Goal: Task Accomplishment & Management: Manage account settings

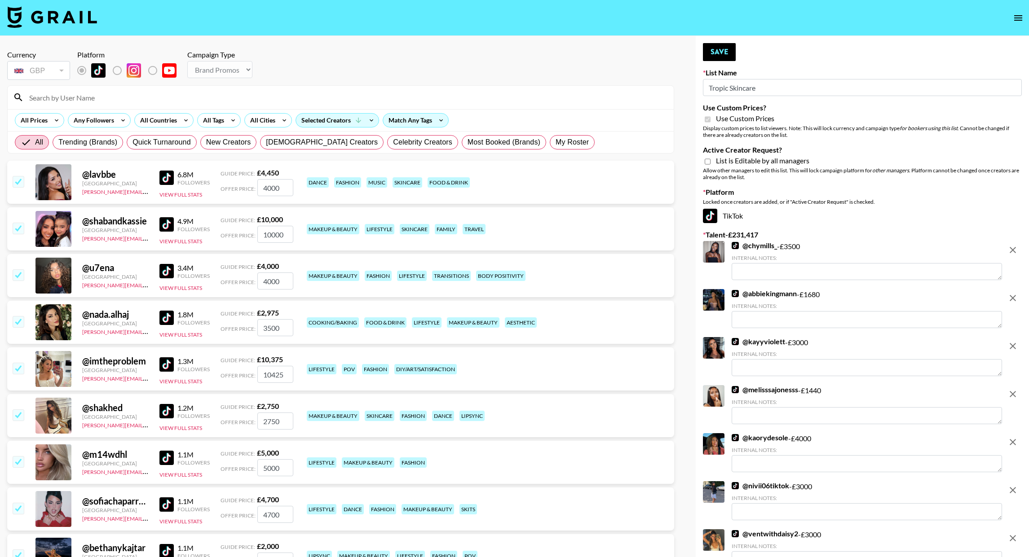
select select "Brand"
click at [72, 15] on img at bounding box center [52, 17] width 90 height 22
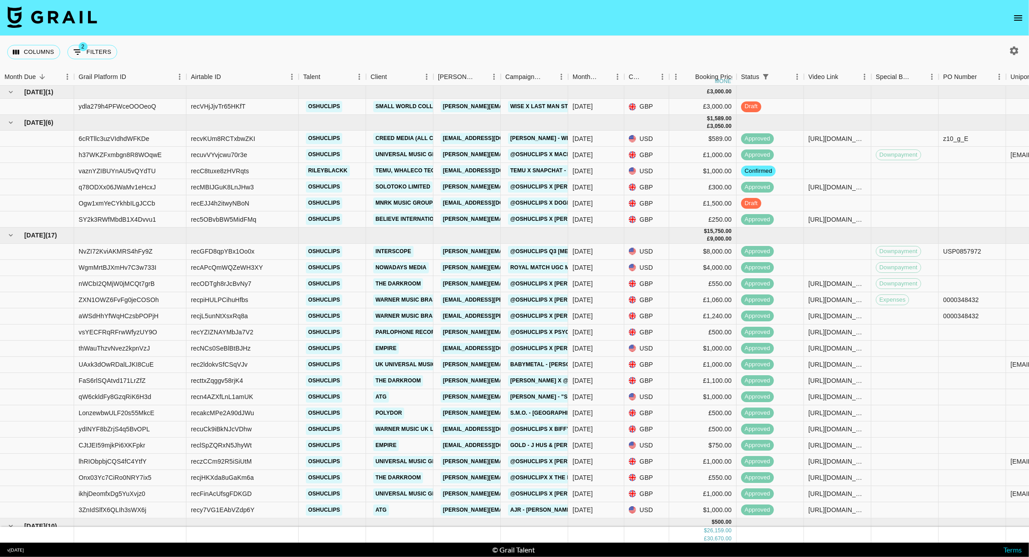
click at [1016, 21] on icon "open drawer" at bounding box center [1018, 18] width 11 height 11
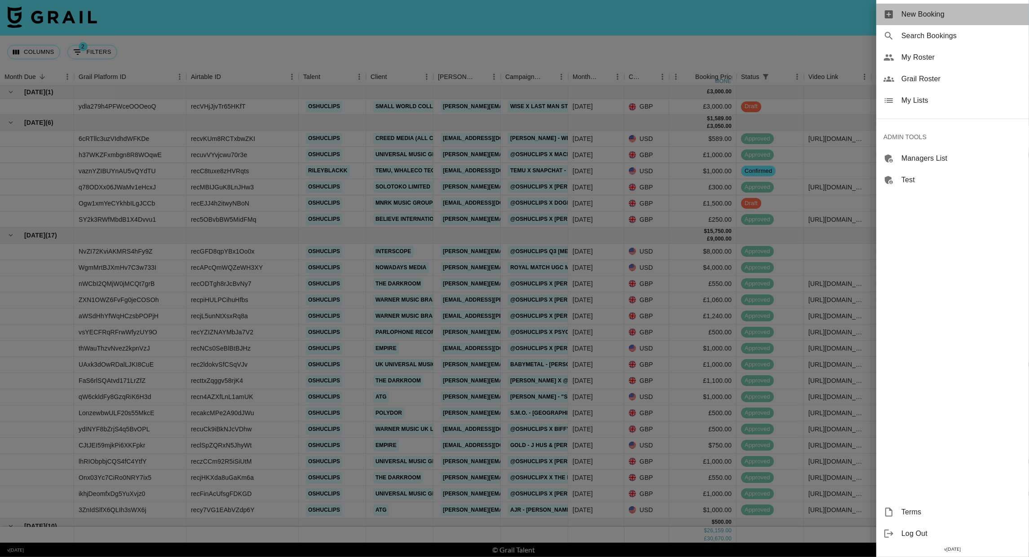
click at [943, 18] on span "New Booking" at bounding box center [962, 14] width 120 height 11
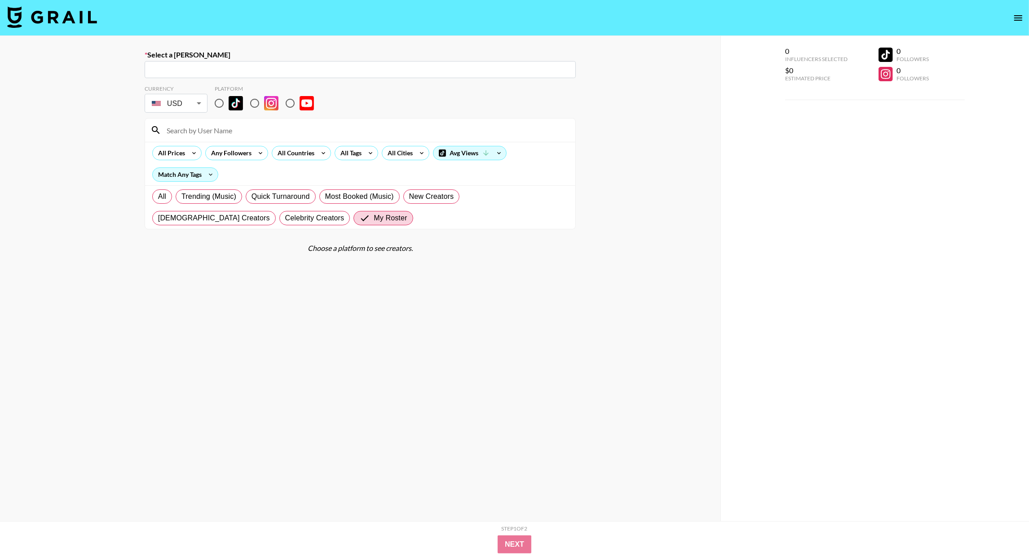
click at [179, 75] on div "​" at bounding box center [360, 69] width 431 height 17
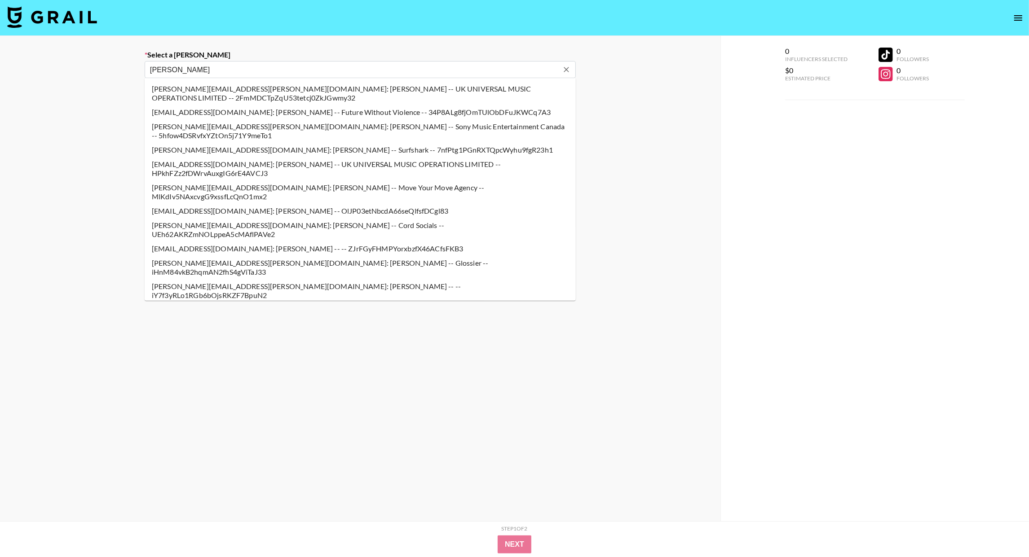
click at [223, 92] on li "Joshua.Hewitt@umusic.com: Joshua Hewitt -- UK UNIVERSAL MUSIC OPERATIONS LIMITE…" at bounding box center [360, 93] width 431 height 23
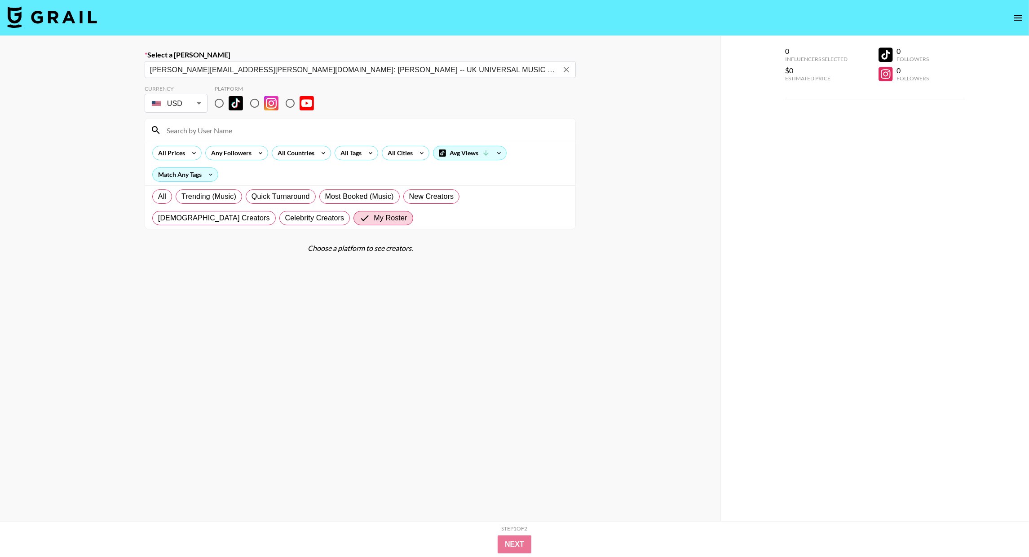
type input "Joshua.Hewitt@umusic.com: Joshua Hewitt -- UK UNIVERSAL MUSIC OPERATIONS LIMITE…"
click at [190, 107] on body "Select a Booker Joshua.Hewitt@umusic.com: Joshua Hewitt -- UK UNIVERSAL MUSIC O…" at bounding box center [514, 310] width 1029 height 621
click at [184, 142] on li "GBP" at bounding box center [176, 141] width 63 height 16
type input "GBP"
click at [218, 101] on input "radio" at bounding box center [219, 103] width 19 height 19
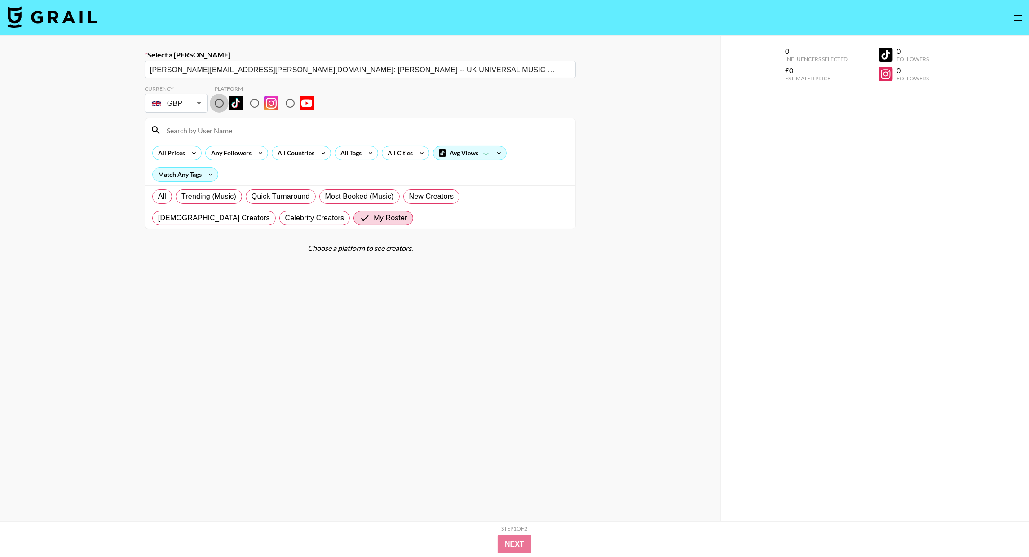
radio input "true"
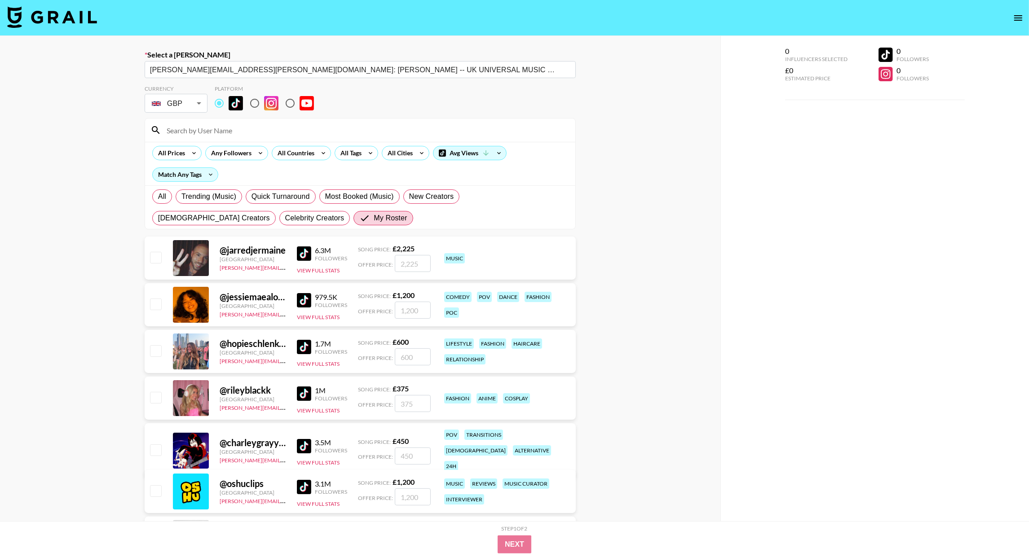
click at [212, 134] on input at bounding box center [365, 130] width 409 height 14
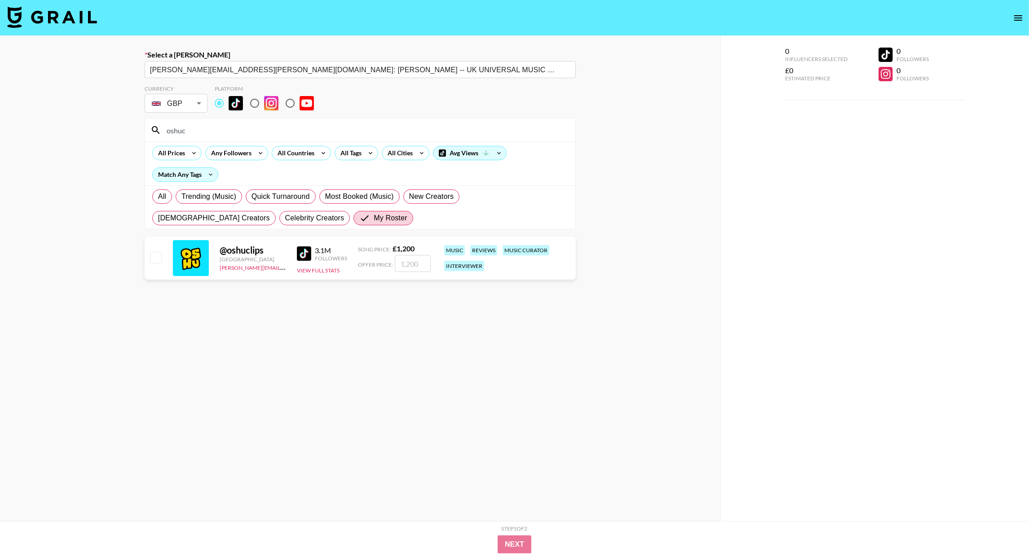
type input "oshuc"
click at [405, 261] on input "number" at bounding box center [413, 263] width 36 height 17
checkbox input "true"
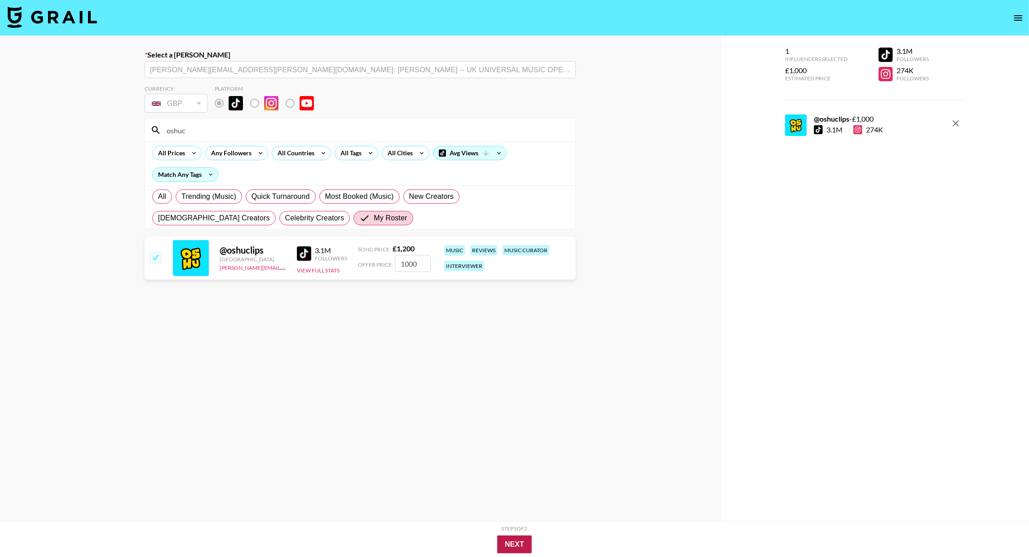
type input "1000"
click at [516, 543] on button "Next" at bounding box center [514, 545] width 35 height 18
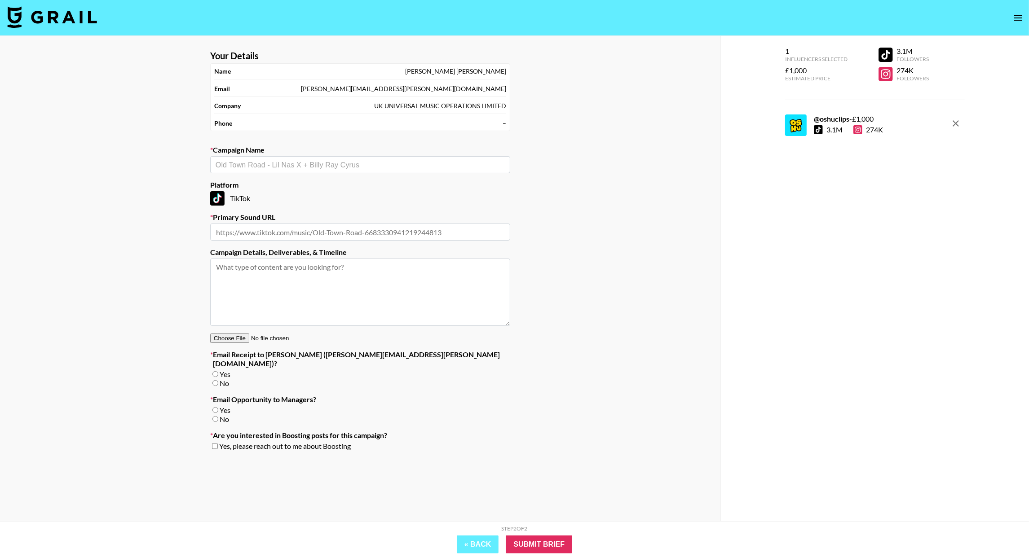
click at [314, 168] on input "text" at bounding box center [360, 165] width 289 height 10
click at [283, 231] on input "text" at bounding box center [360, 232] width 300 height 17
paste input "https://www.tiktok.com/music/Bar-None-7483530764665538561?_d=secCgYIASAHKAESPgo…"
type input "https://www.tiktok.com/music/Bar-None-7483530764665538561?_d=secCgYIASAHKAESPgo…"
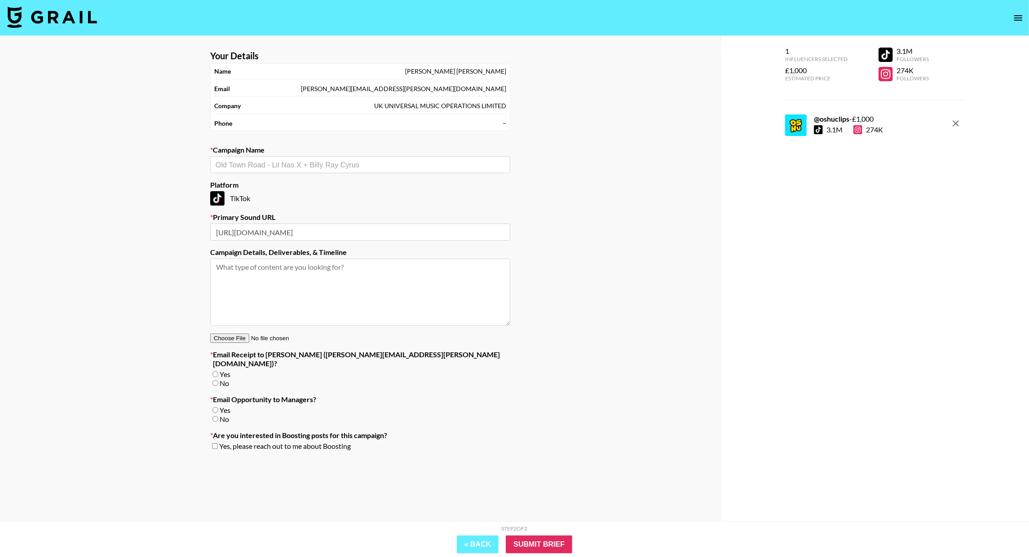
click at [279, 165] on input "text" at bounding box center [360, 165] width 289 height 10
click at [329, 185] on li "Add New Campaign: "Jordan Davis - Bar None"" at bounding box center [360, 183] width 300 height 14
type input "[PERSON_NAME] - Bar None"
click at [211, 379] on div "No" at bounding box center [360, 383] width 300 height 9
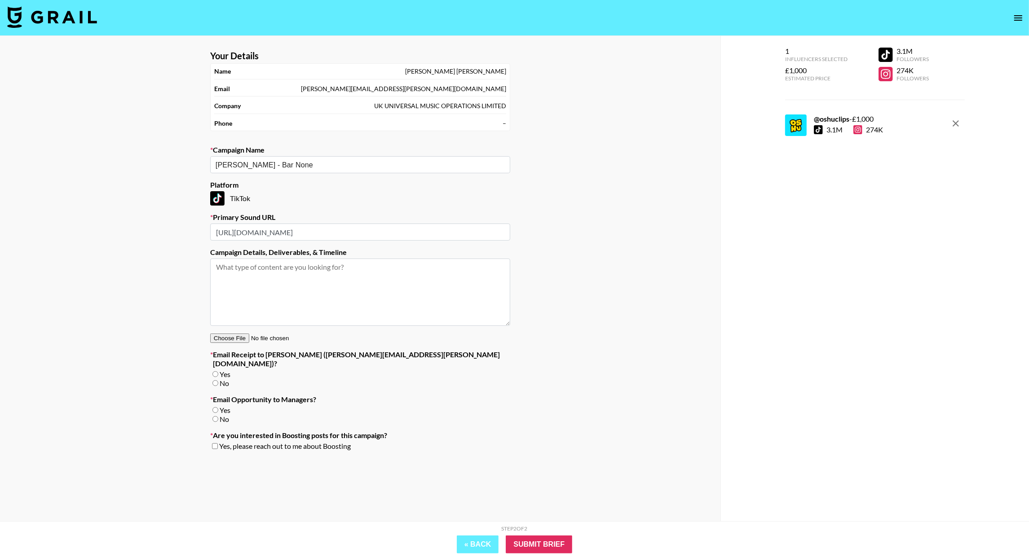
drag, startPoint x: 213, startPoint y: 372, endPoint x: 217, endPoint y: 386, distance: 13.8
click at [213, 380] on input "No" at bounding box center [215, 383] width 6 height 6
radio input "true"
click at [215, 416] on input "No" at bounding box center [215, 419] width 6 height 6
radio input "true"
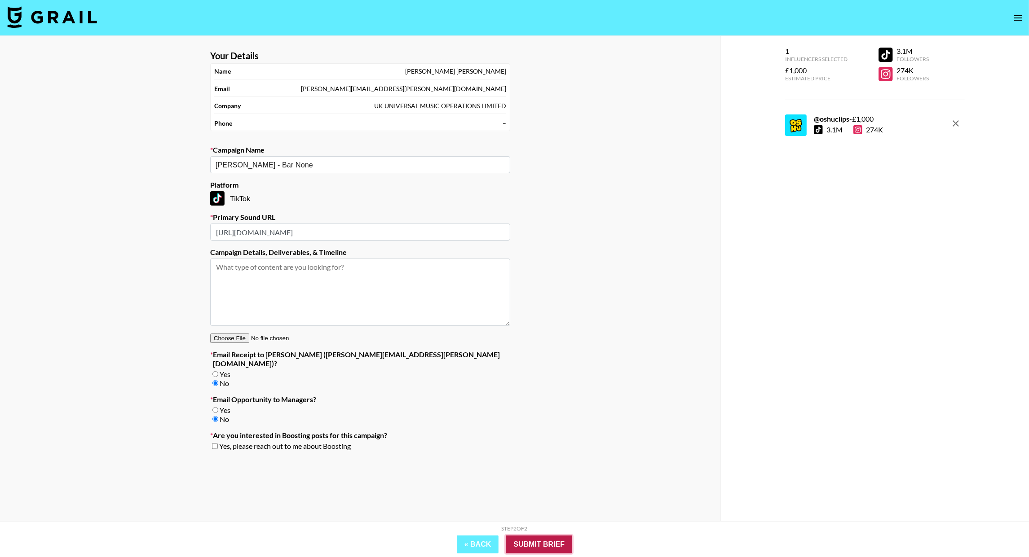
click at [540, 544] on input "Submit Brief" at bounding box center [539, 545] width 66 height 18
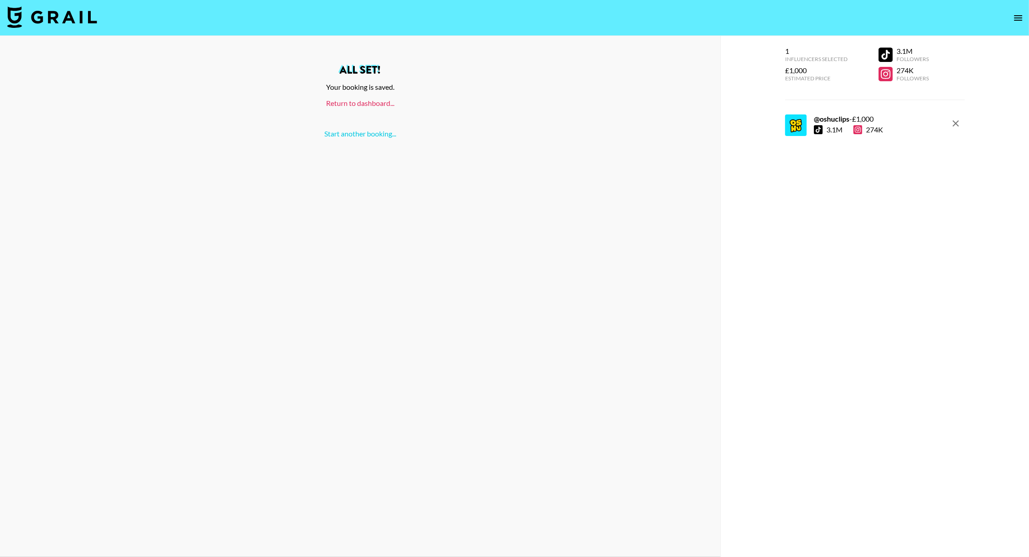
click at [358, 102] on link "Return to dashboard..." at bounding box center [360, 103] width 68 height 9
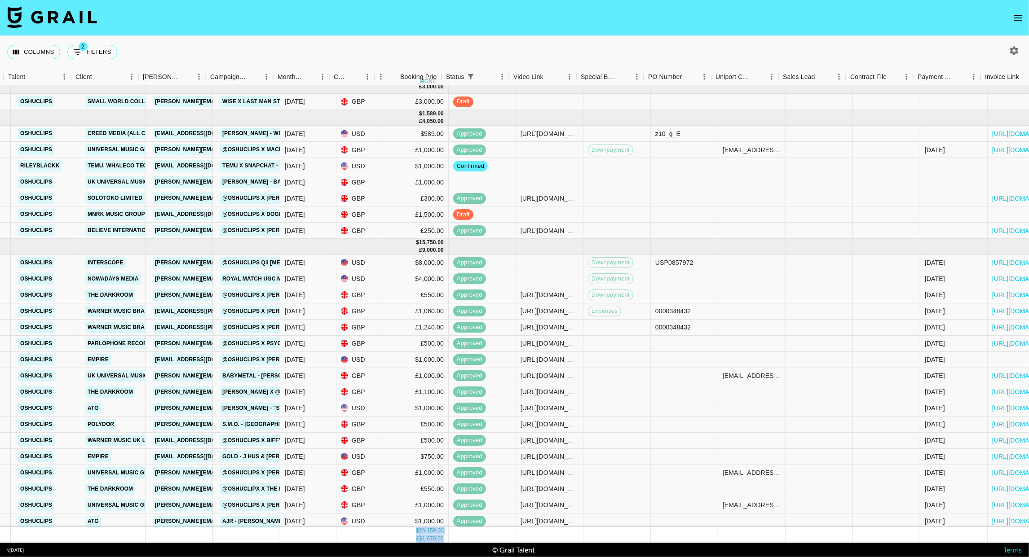
scroll to position [5, 349]
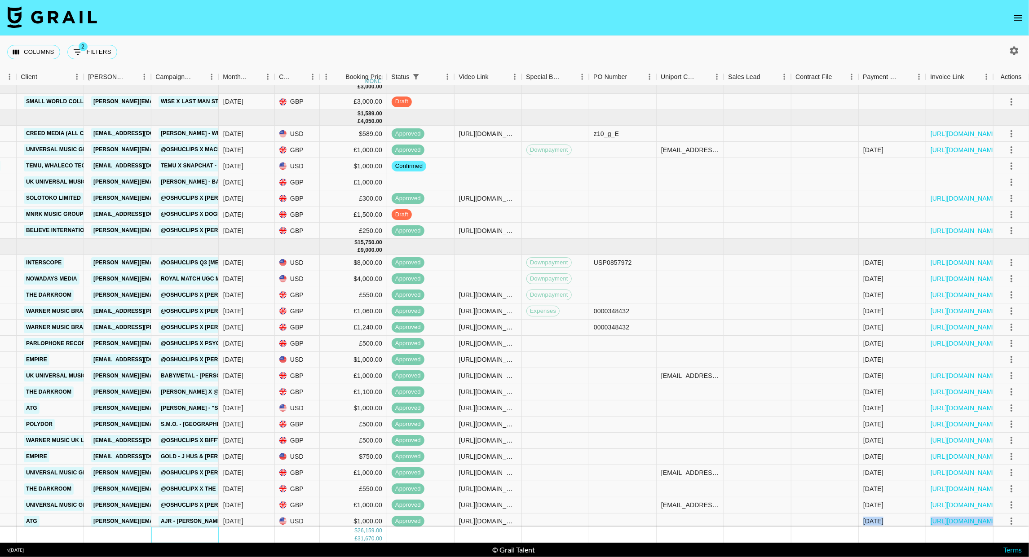
drag, startPoint x: 543, startPoint y: 539, endPoint x: 812, endPoint y: 521, distance: 269.7
click at [823, 521] on div "[DATE] ( 1 ) £ 3,000.00 ydla279h4PFWceOOOeoQ recVHjJjvTr65HKfT oshuclips Small …" at bounding box center [514, 314] width 1029 height 457
click at [393, 40] on div "Columns 2 Filters + Booking" at bounding box center [514, 52] width 1029 height 32
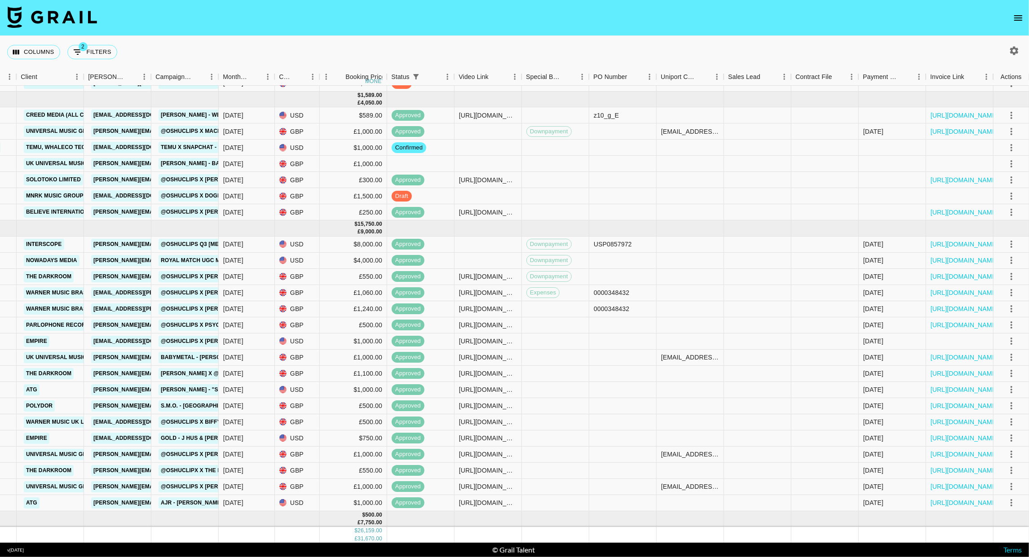
scroll to position [0, 349]
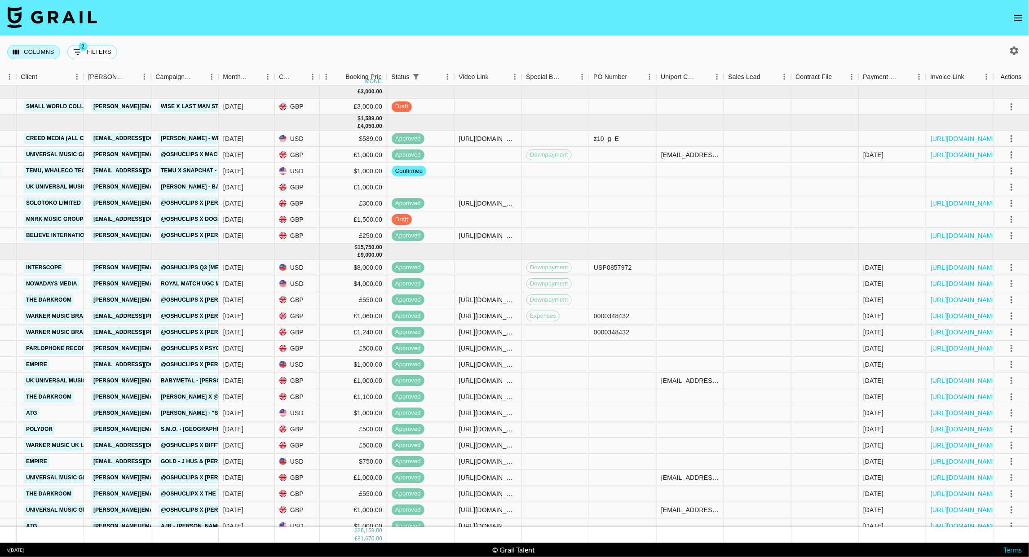
click at [45, 55] on button "Columns" at bounding box center [33, 52] width 53 height 14
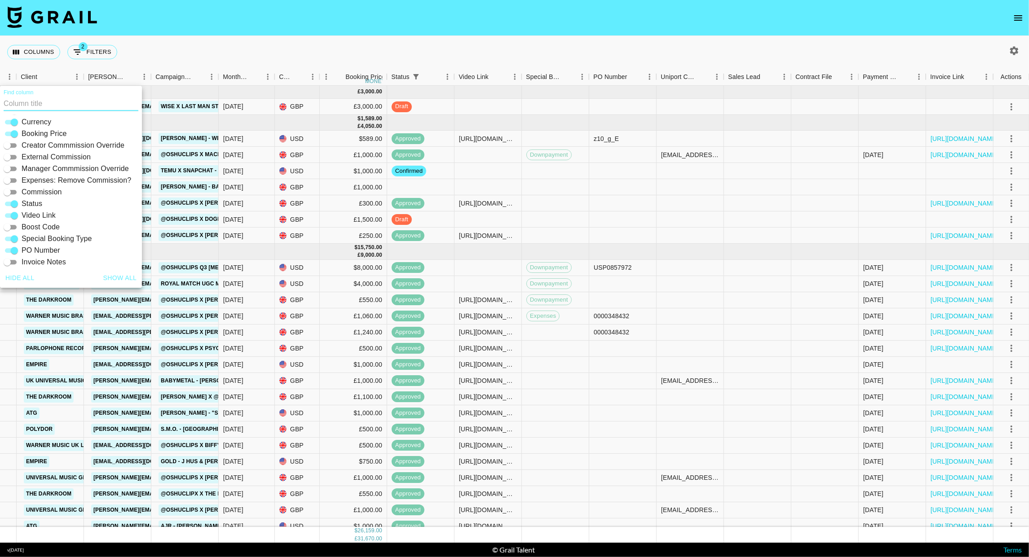
scroll to position [145, 0]
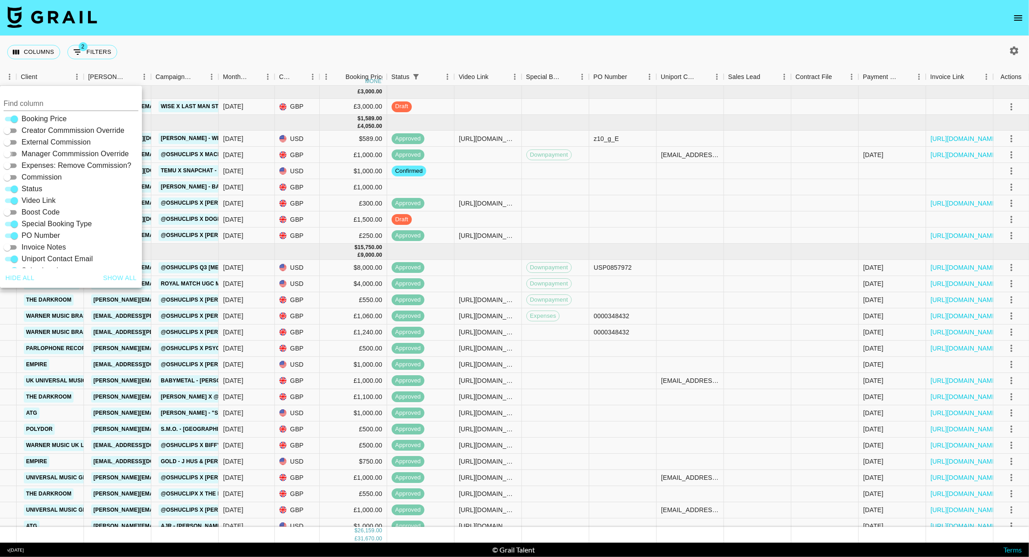
click at [12, 155] on input "Manager Commmission Override" at bounding box center [7, 154] width 32 height 11
checkbox input "true"
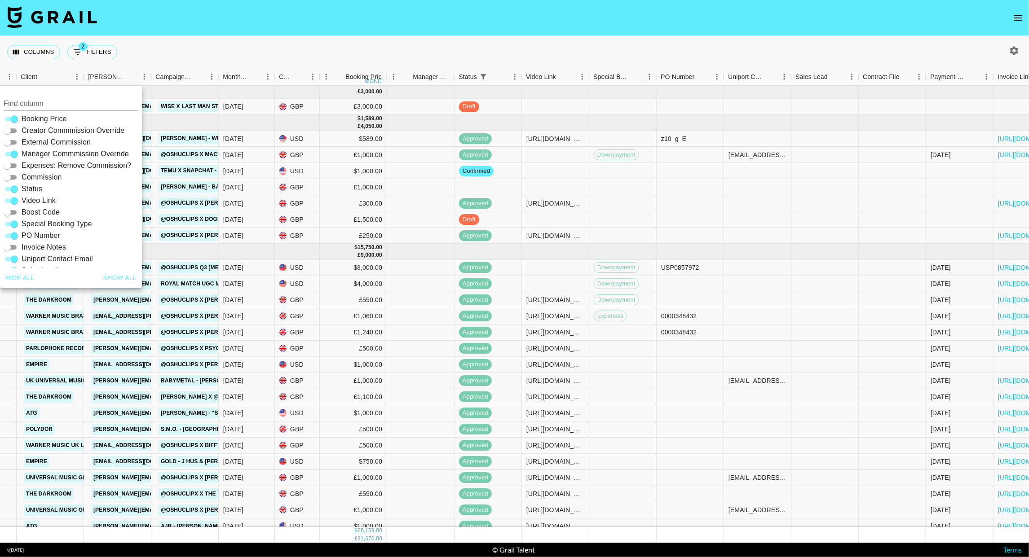
click at [15, 132] on input "Creator Commmission Override" at bounding box center [7, 130] width 32 height 11
checkbox input "true"
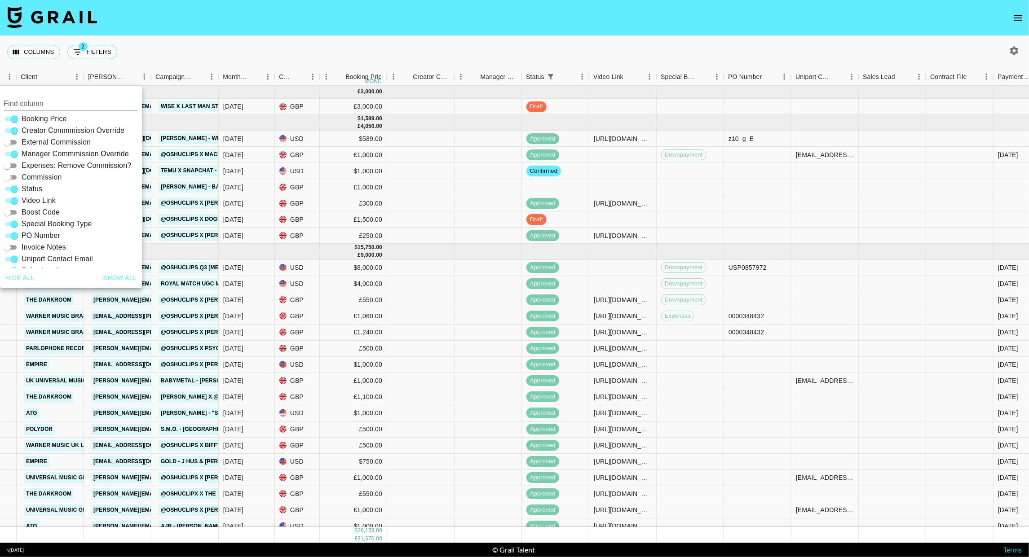
click at [15, 175] on input "Commission" at bounding box center [7, 177] width 32 height 11
checkbox input "true"
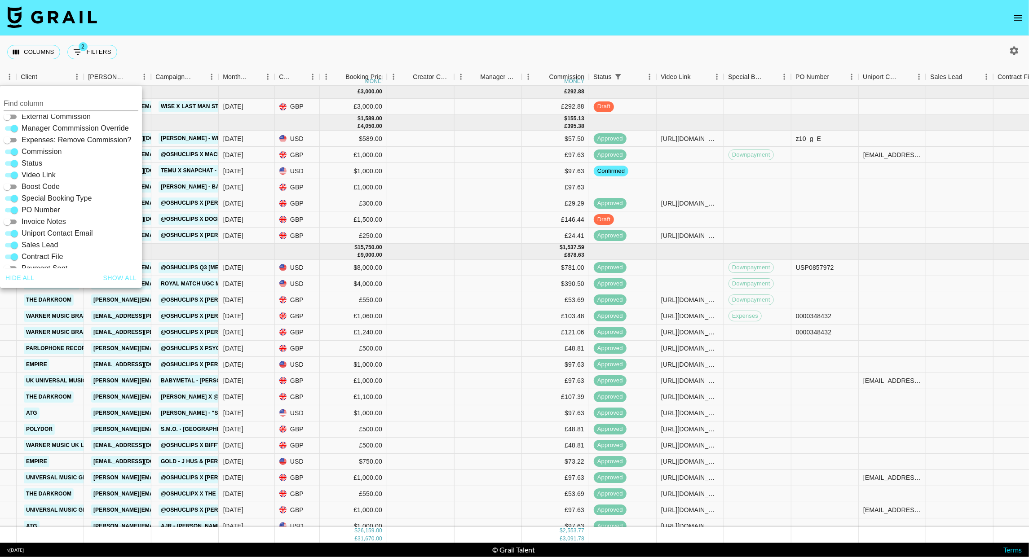
scroll to position [168, 0]
click at [473, 51] on div "Columns 2 Filters + Booking" at bounding box center [514, 52] width 1029 height 32
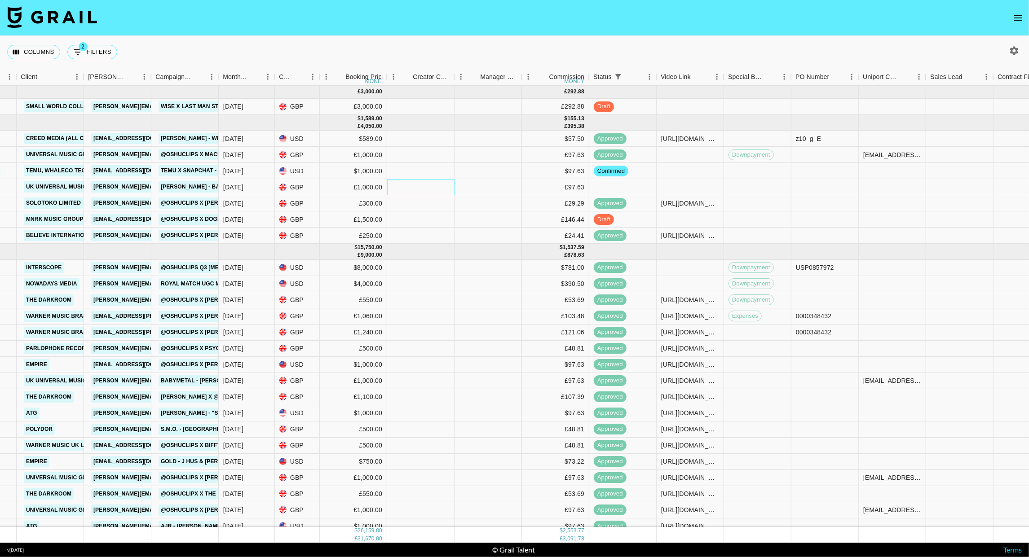
click at [422, 184] on div at bounding box center [420, 187] width 67 height 16
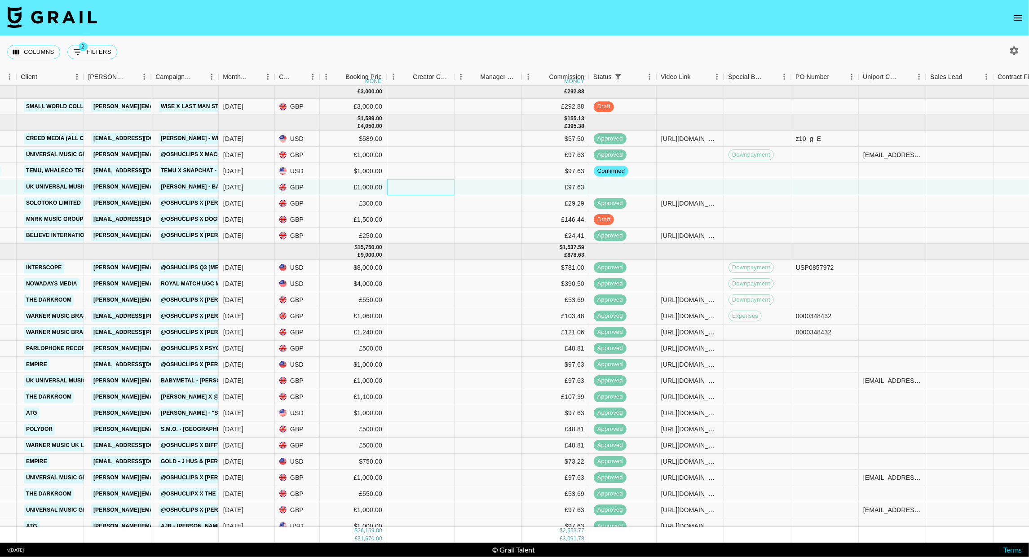
click at [422, 184] on div at bounding box center [420, 187] width 67 height 16
click at [471, 49] on div "Columns 2 Filters + Booking" at bounding box center [514, 52] width 1029 height 32
click at [28, 53] on button "Columns" at bounding box center [33, 52] width 53 height 14
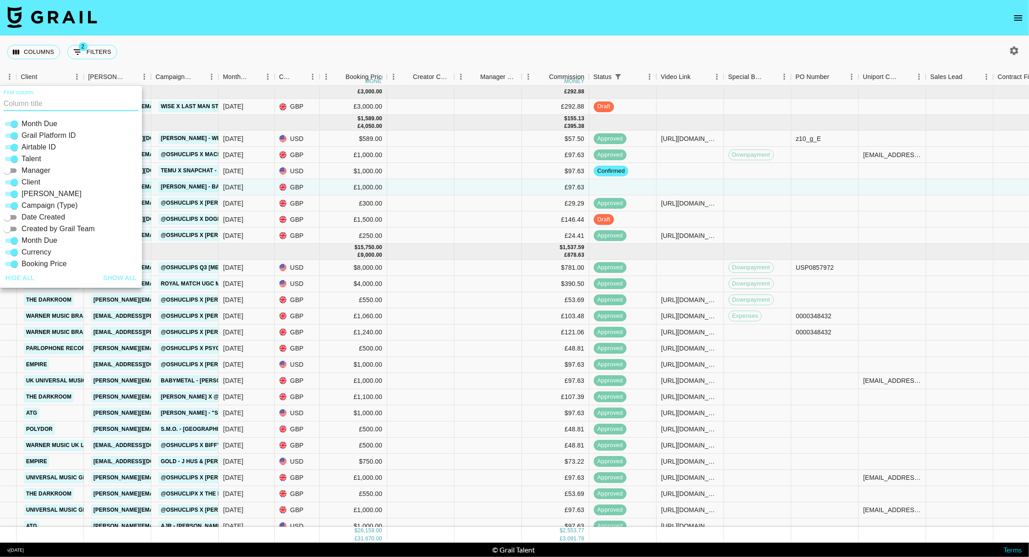
click at [357, 50] on div "Columns 2 Filters + Booking" at bounding box center [514, 52] width 1029 height 32
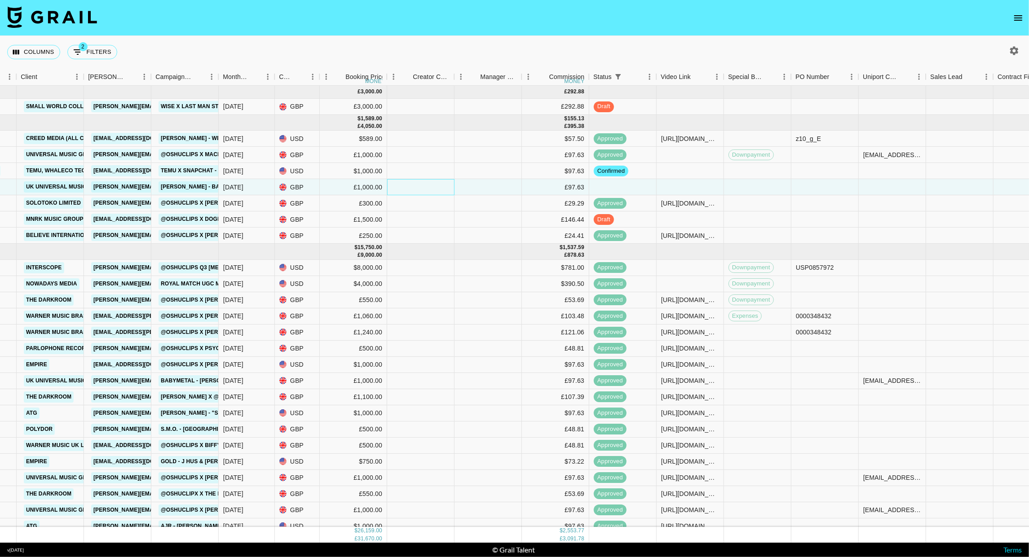
click at [410, 188] on div at bounding box center [420, 187] width 67 height 16
type input "831"
click at [485, 189] on div at bounding box center [488, 187] width 67 height 16
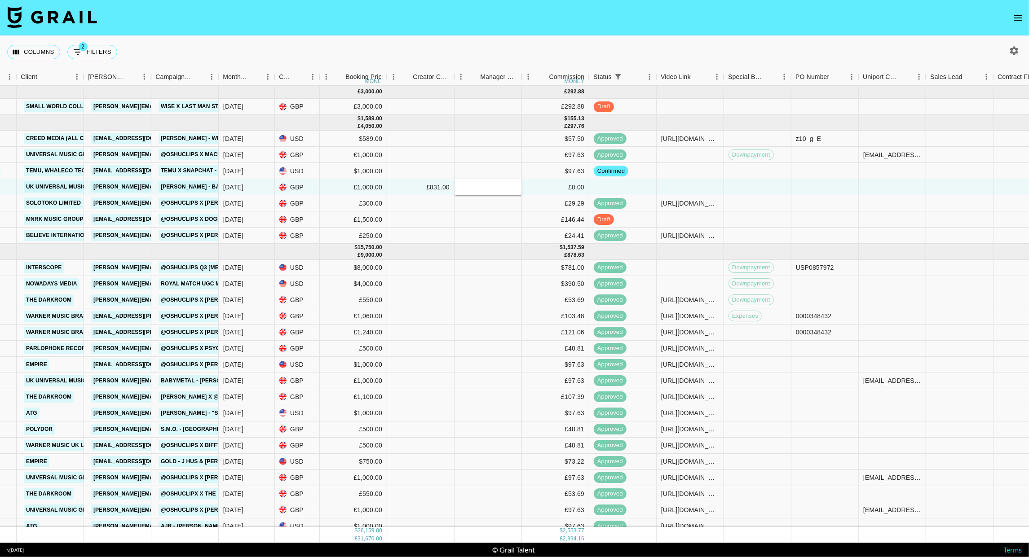
click at [533, 51] on div "Columns 2 Filters + Booking" at bounding box center [514, 52] width 1029 height 32
click at [479, 187] on div at bounding box center [488, 187] width 67 height 16
type input "47.53"
click at [497, 57] on div "Columns 2 Filters + Booking" at bounding box center [514, 52] width 1029 height 32
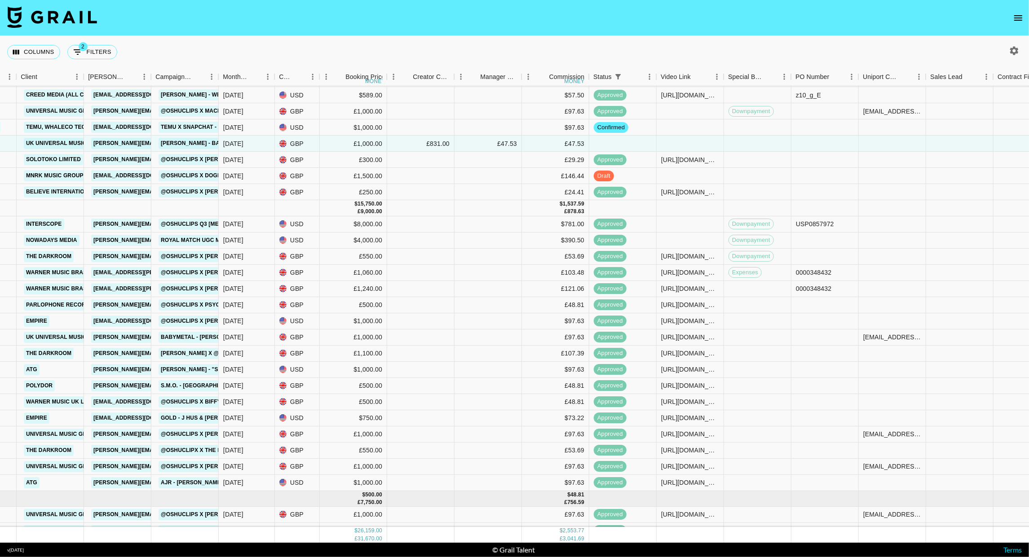
scroll to position [0, 349]
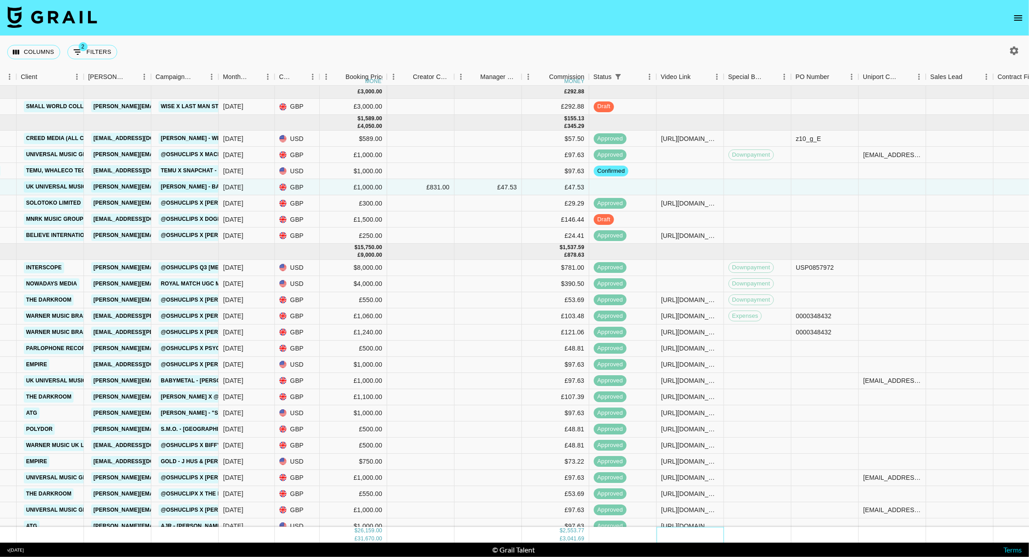
drag, startPoint x: 695, startPoint y: 539, endPoint x: 768, endPoint y: 528, distance: 73.6
click at [768, 534] on div "$ 26,159.00 £ 31,670.00 $ 2,553.77 £ 3,041.69" at bounding box center [441, 535] width 1581 height 16
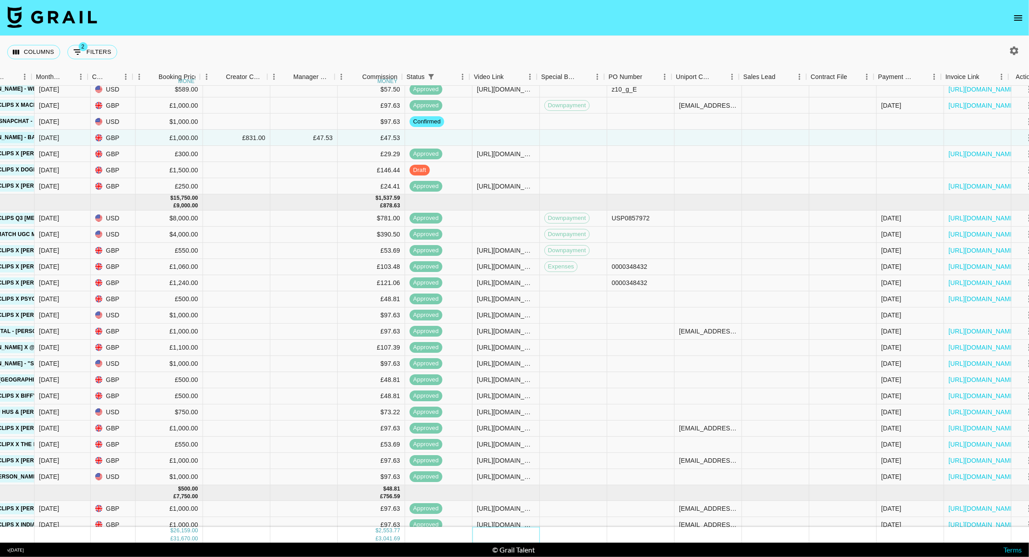
scroll to position [49, 552]
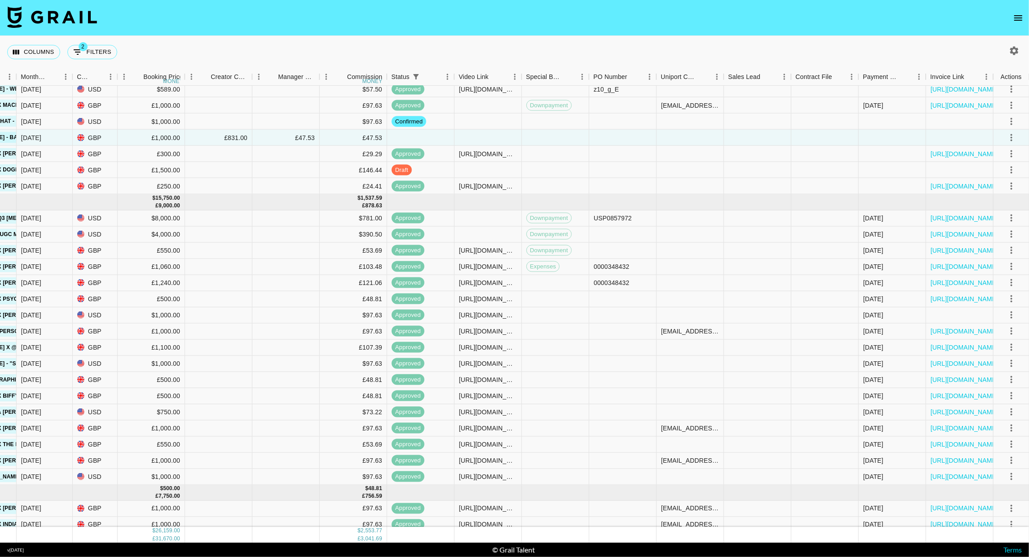
click at [350, 61] on div "Columns 2 Filters + Booking" at bounding box center [514, 52] width 1029 height 32
click at [92, 50] on button "2 Filters" at bounding box center [92, 52] width 50 height 14
select select "status"
select select "isNotAnyOf"
select select "managerIds"
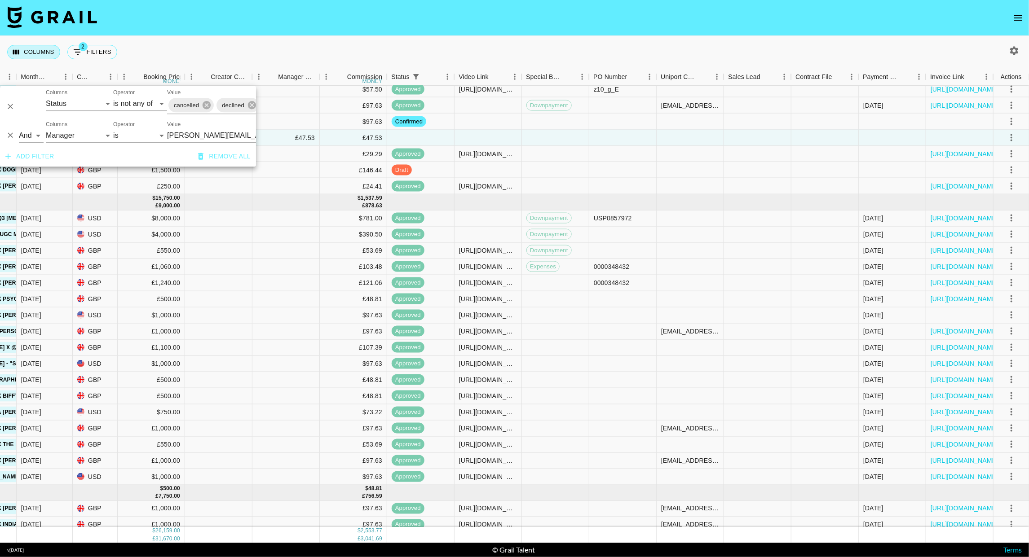
click at [39, 52] on button "Columns" at bounding box center [33, 52] width 53 height 14
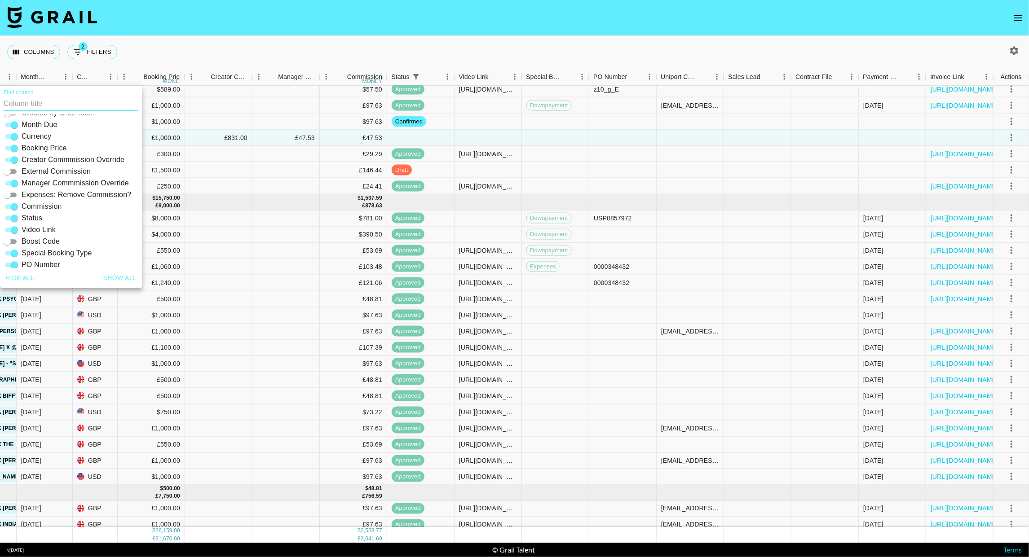
scroll to position [130, 0]
click at [12, 170] on input "Manager Commmission Override" at bounding box center [14, 169] width 32 height 11
checkbox input "false"
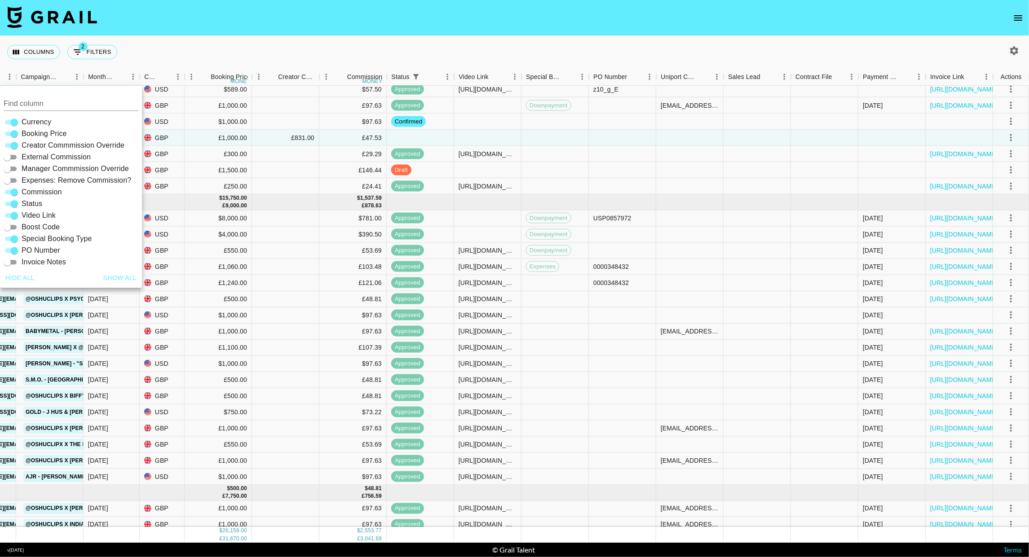
scroll to position [49, 484]
click at [16, 144] on input "Creator Commmission Override" at bounding box center [14, 145] width 32 height 11
checkbox input "false"
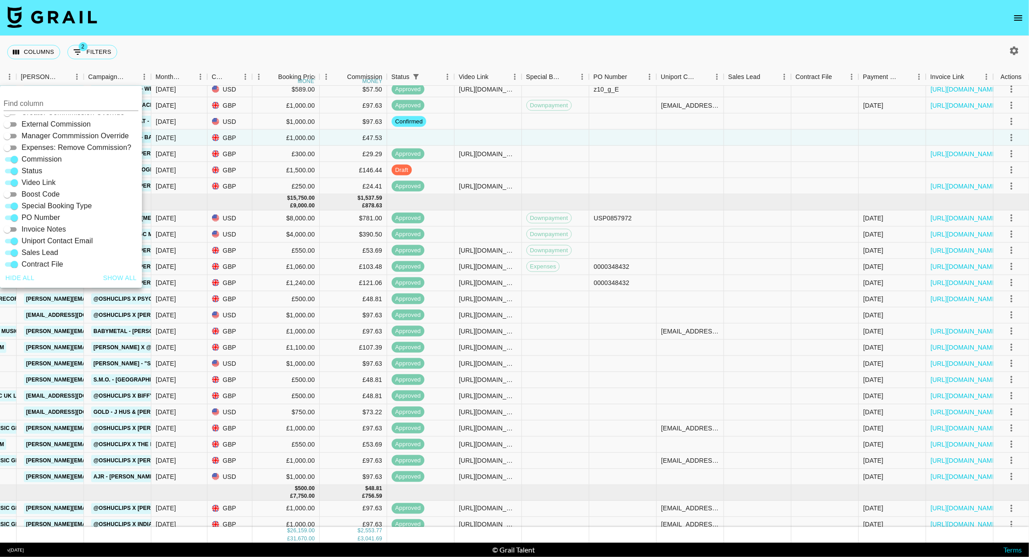
scroll to position [165, 0]
click at [12, 159] on input "Commission" at bounding box center [14, 157] width 32 height 11
checkbox input "false"
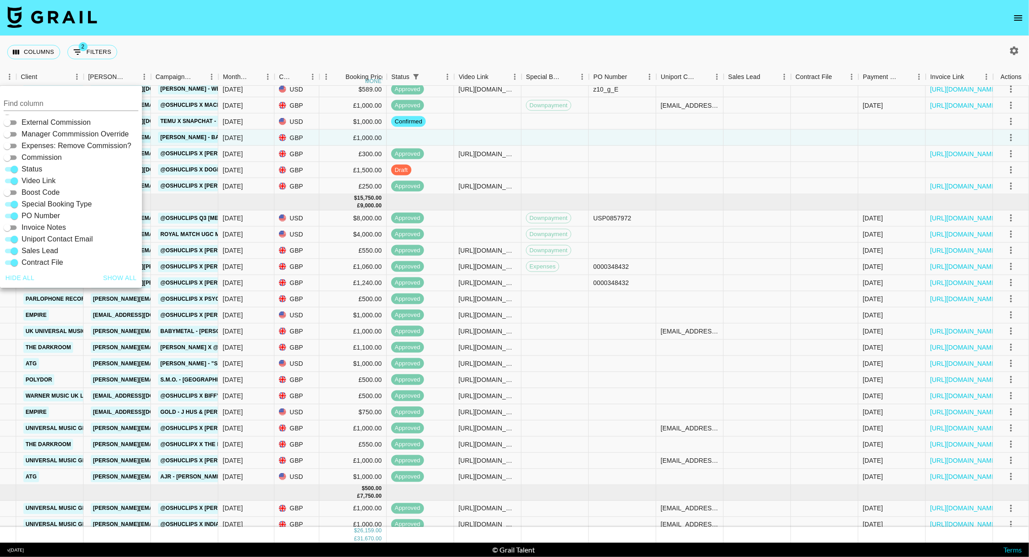
scroll to position [49, 349]
click at [399, 54] on div "Columns 2 Filters + Booking" at bounding box center [514, 52] width 1029 height 32
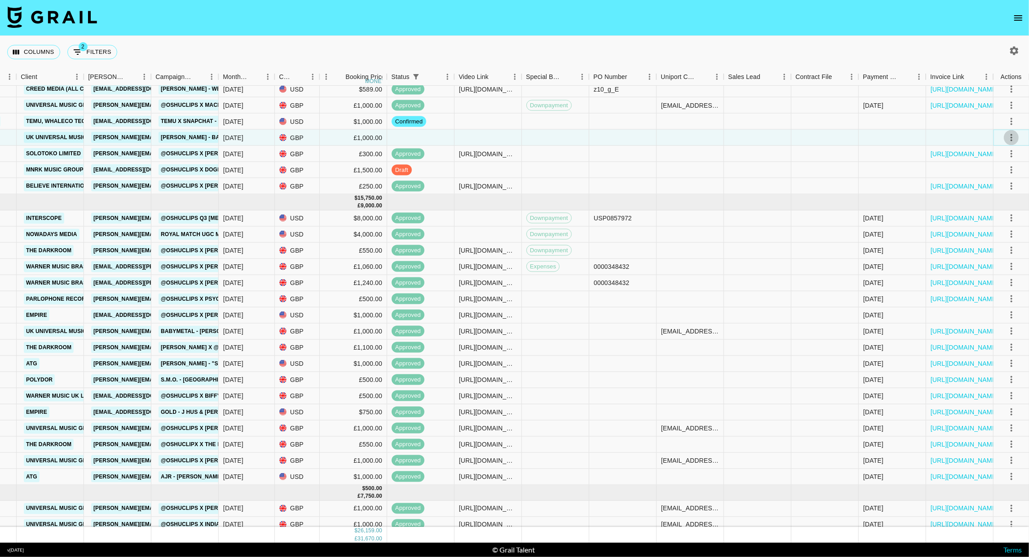
click at [1008, 135] on icon "select merge strategy" at bounding box center [1011, 137] width 11 height 11
click at [999, 154] on li "Confirm" at bounding box center [1000, 157] width 58 height 16
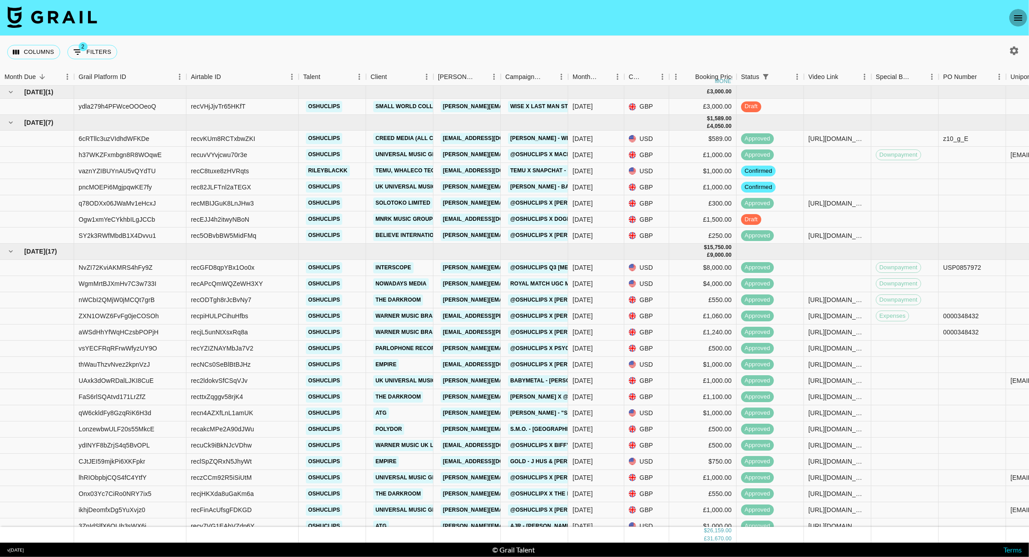
click at [1023, 13] on icon "open drawer" at bounding box center [1018, 18] width 11 height 11
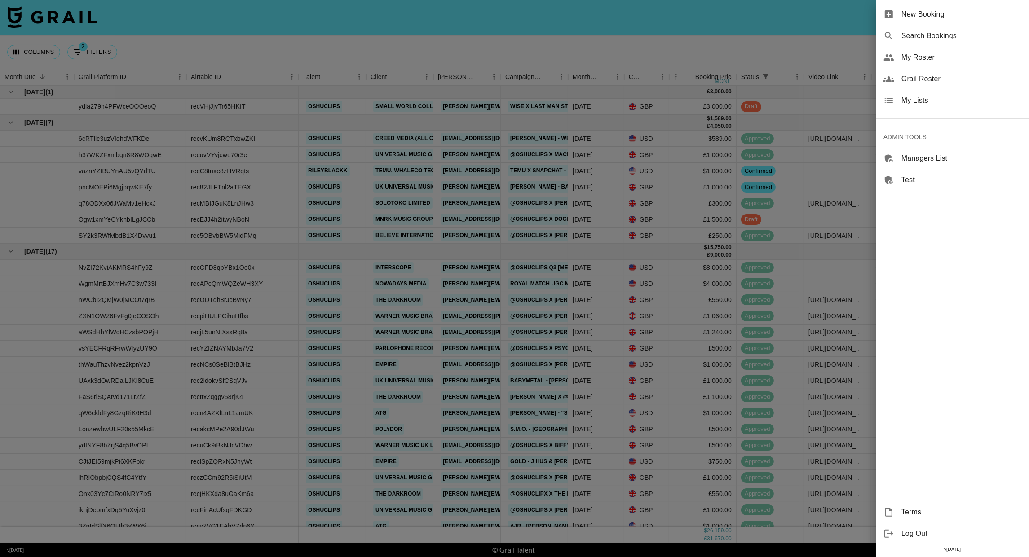
click at [931, 95] on span "My Lists" at bounding box center [962, 100] width 120 height 11
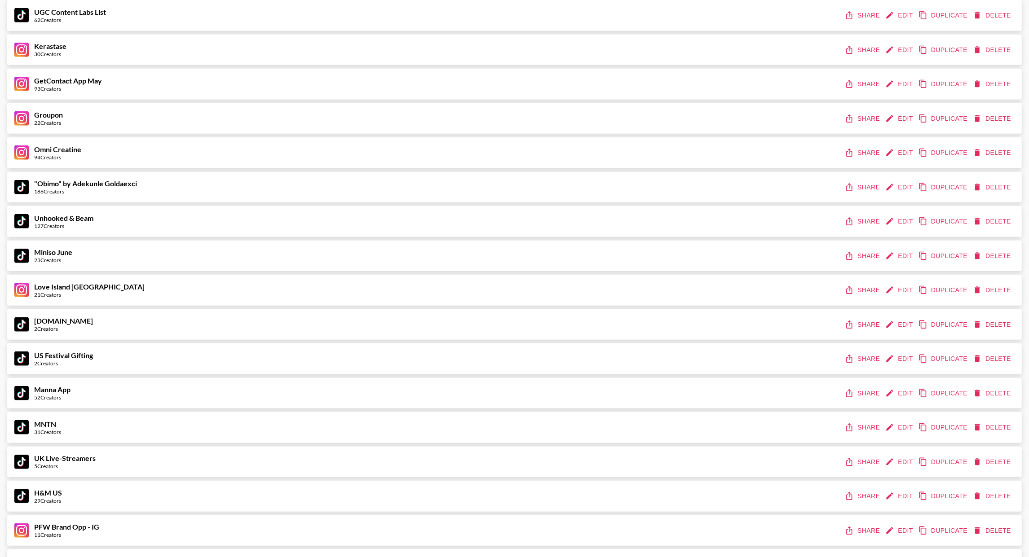
scroll to position [552, 0]
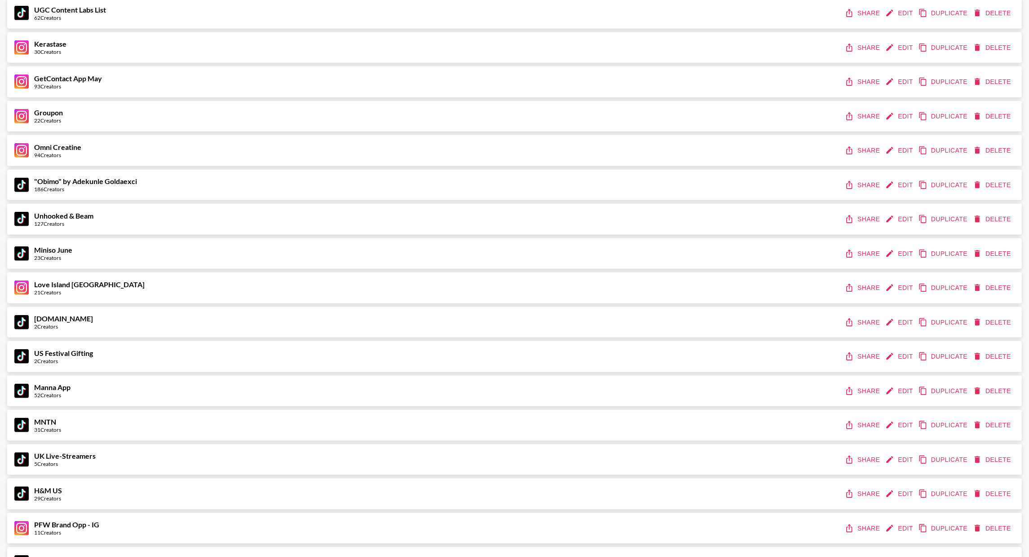
click at [897, 324] on button "Edit" at bounding box center [900, 322] width 33 height 17
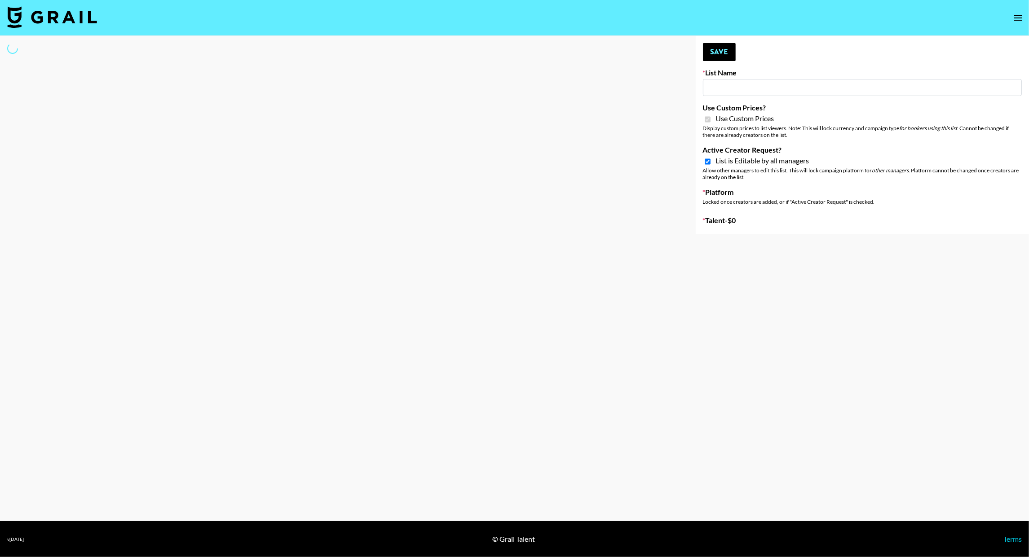
select select "Brand"
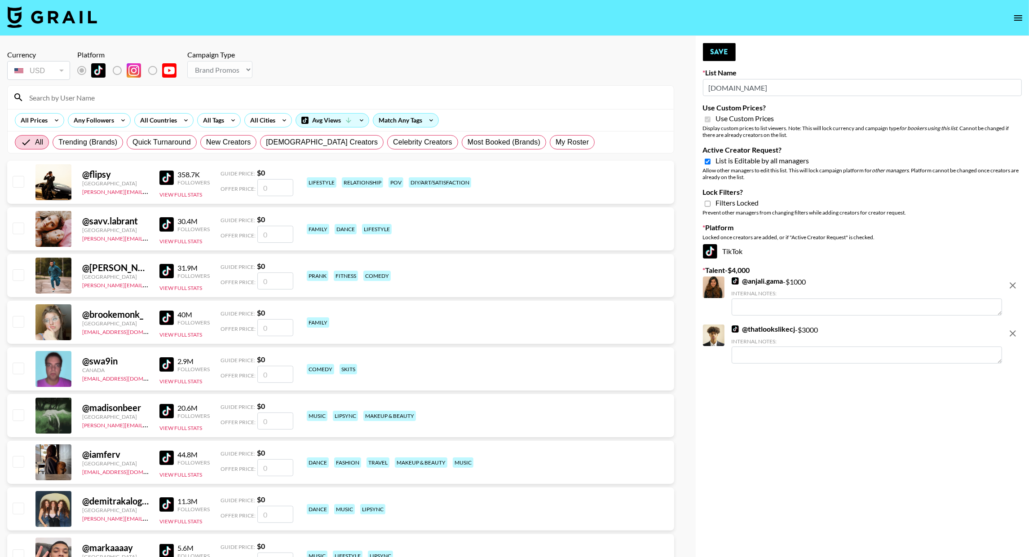
type input "relume.io"
checkbox input "true"
click at [722, 88] on input "relume.io" at bounding box center [862, 87] width 319 height 17
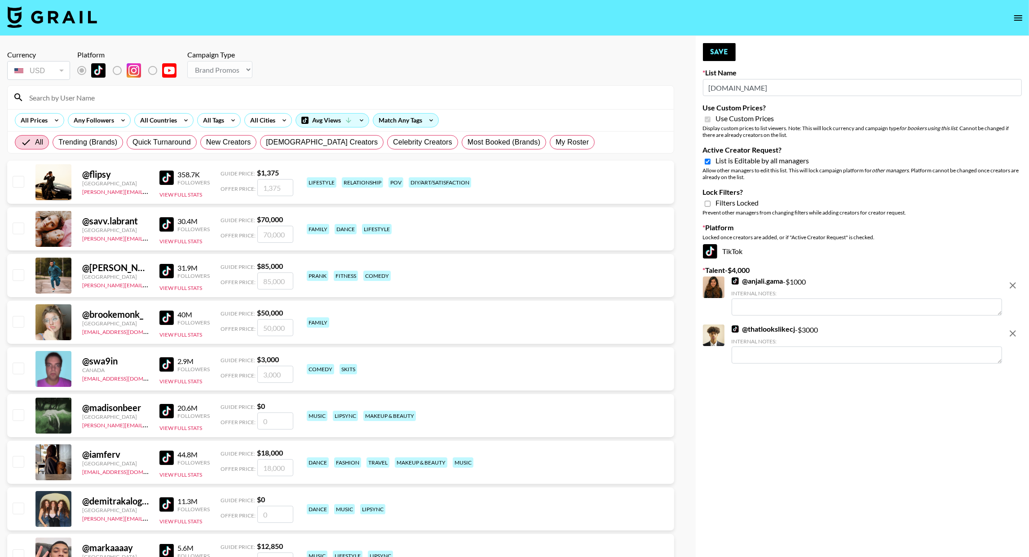
click at [722, 88] on input "relume.io" at bounding box center [862, 87] width 319 height 17
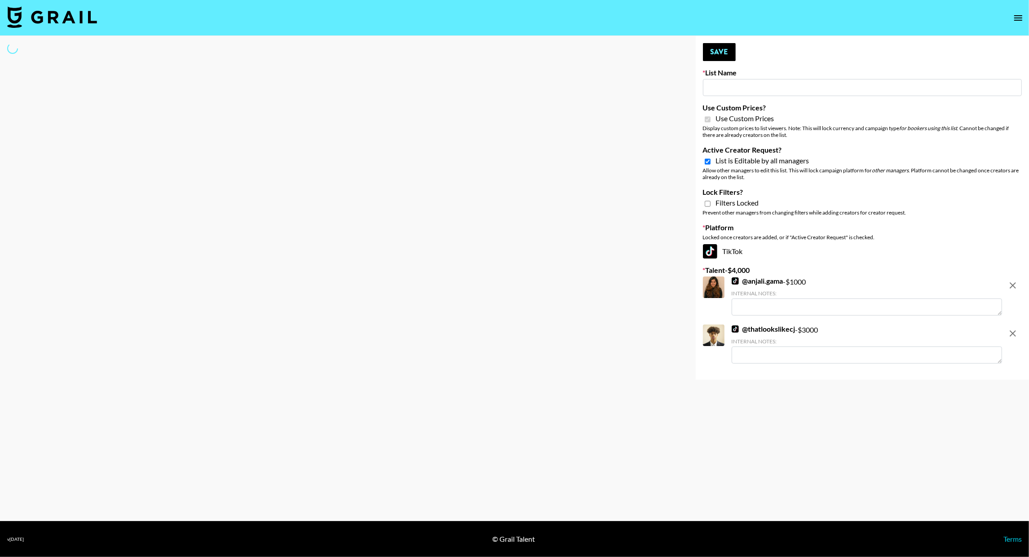
type input "G"
select select "Brand"
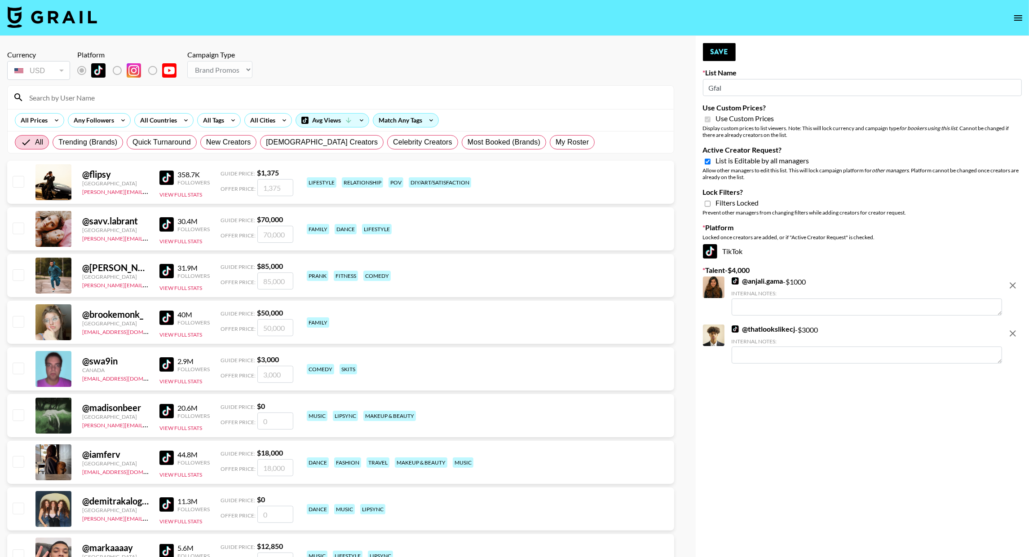
click at [1017, 285] on icon "remove" at bounding box center [1013, 285] width 11 height 11
drag, startPoint x: 1017, startPoint y: 285, endPoint x: 972, endPoint y: 269, distance: 47.5
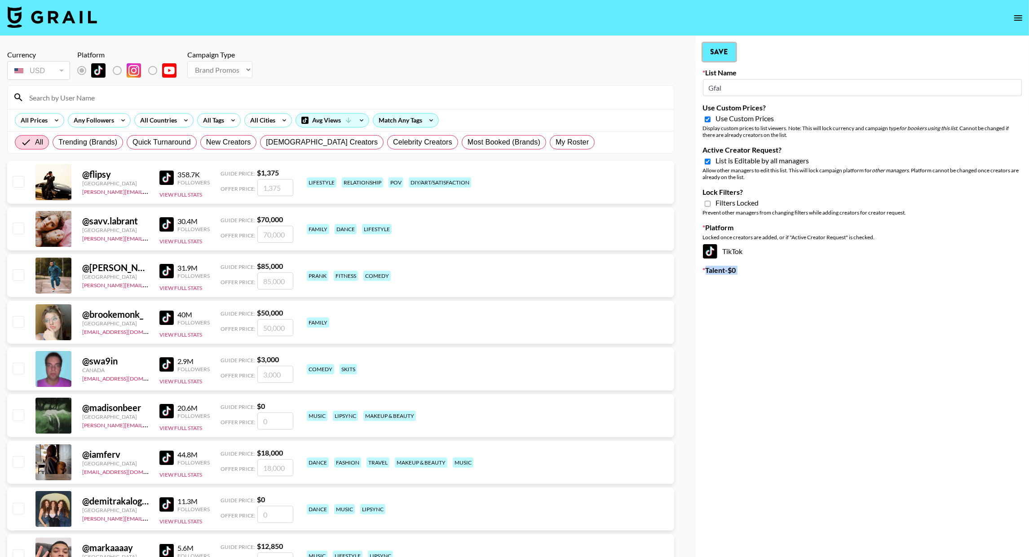
click at [718, 56] on button "Save" at bounding box center [719, 52] width 33 height 18
type input "Gfal"
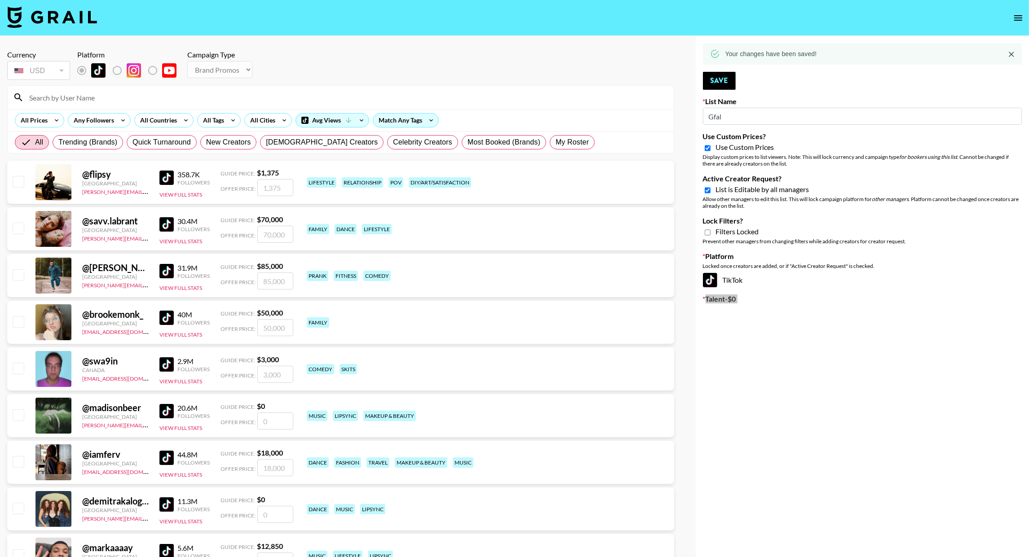
click at [1018, 18] on icon "open drawer" at bounding box center [1018, 17] width 8 height 5
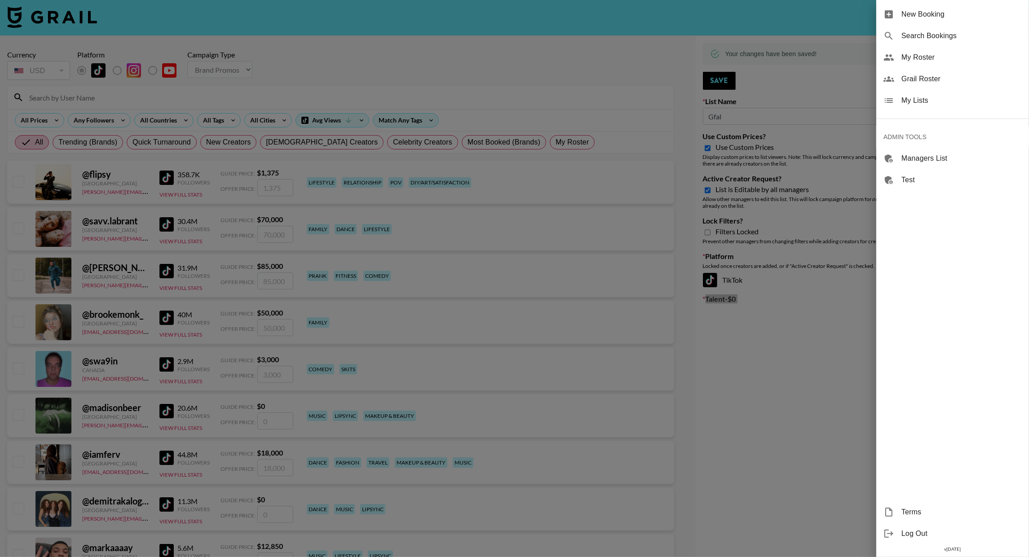
click at [947, 109] on div "My Lists" at bounding box center [952, 101] width 153 height 22
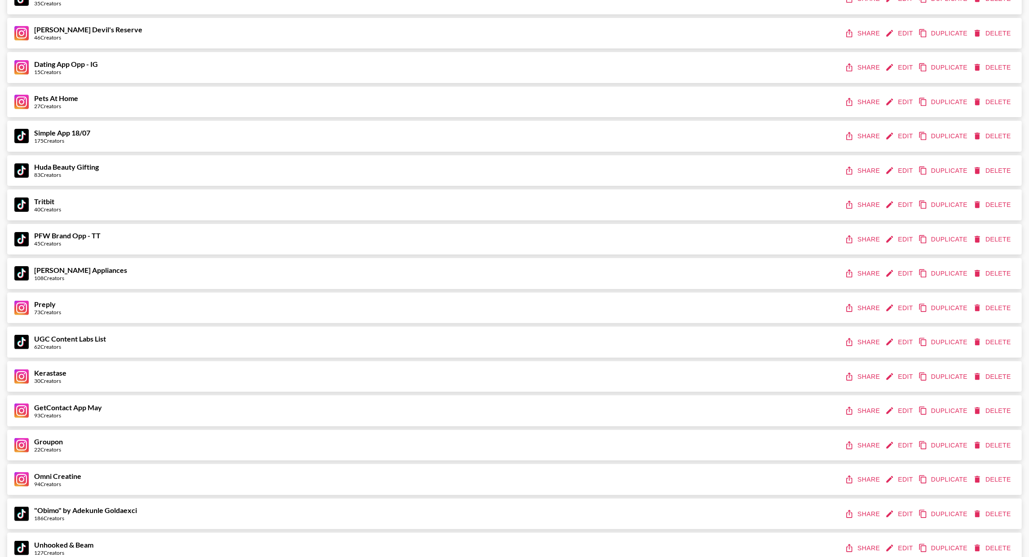
scroll to position [223, 0]
click at [907, 201] on button "Edit" at bounding box center [900, 204] width 33 height 17
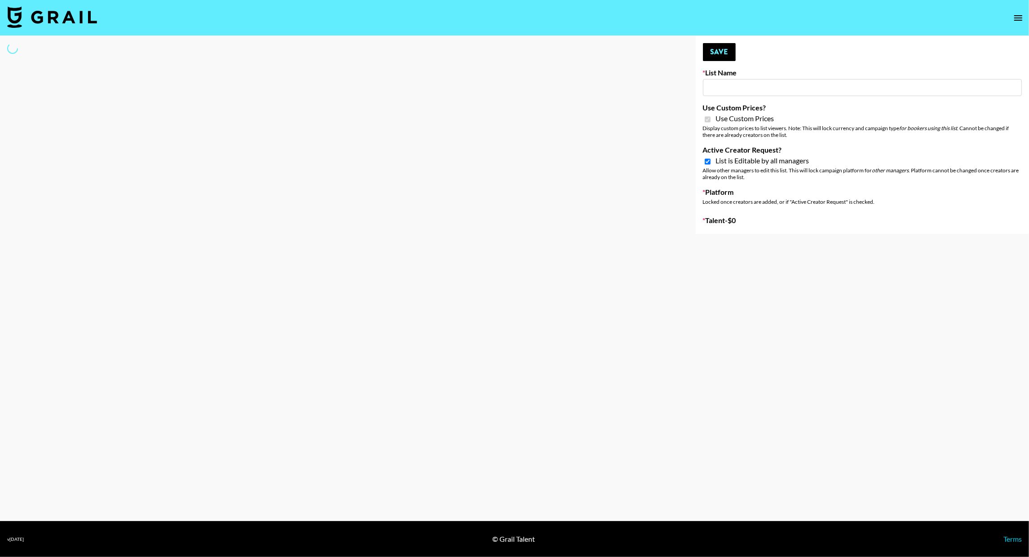
type input "Tritbit"
checkbox input "true"
select select "Brand"
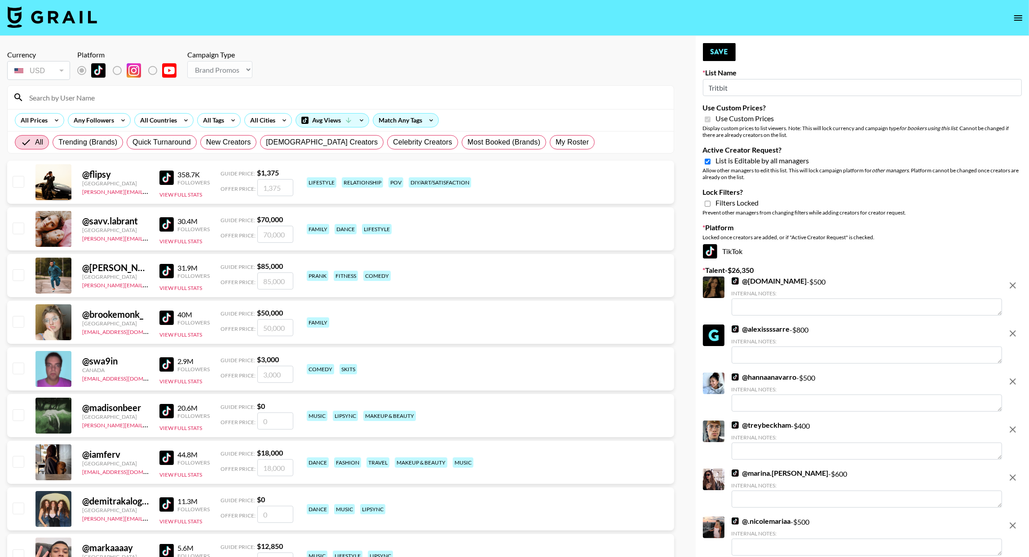
click at [721, 89] on input "Tritbit" at bounding box center [862, 87] width 319 height 17
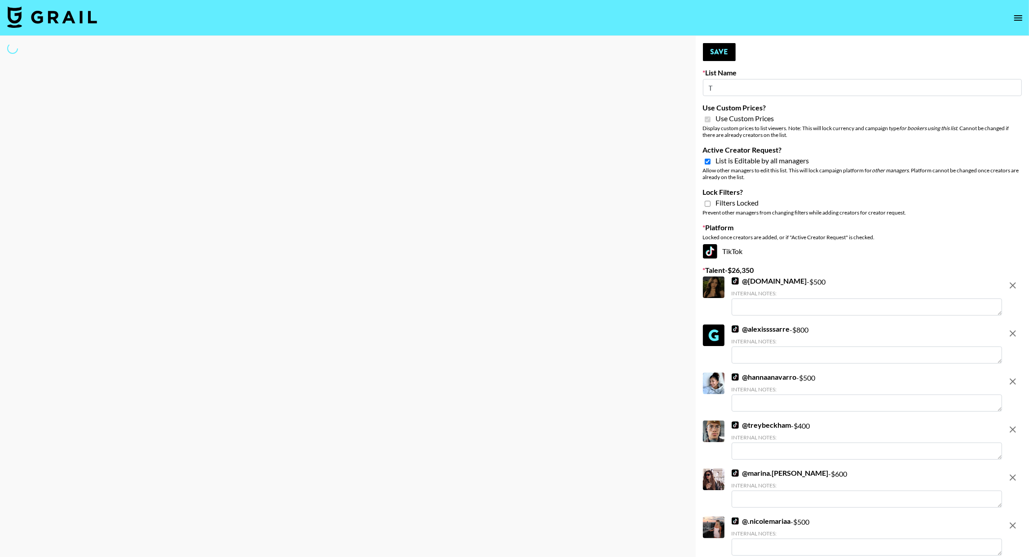
type input "Ti"
select select "Brand"
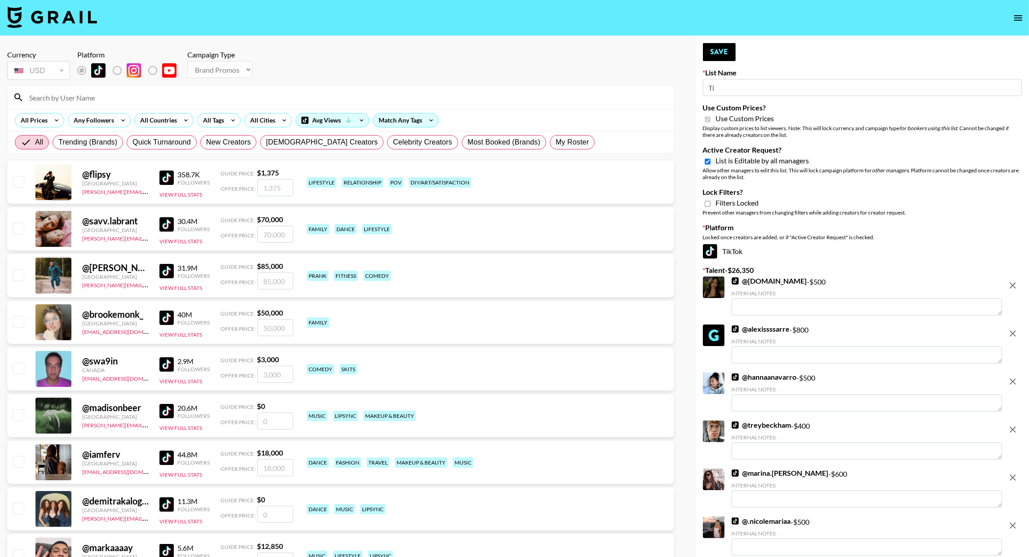
type input "T"
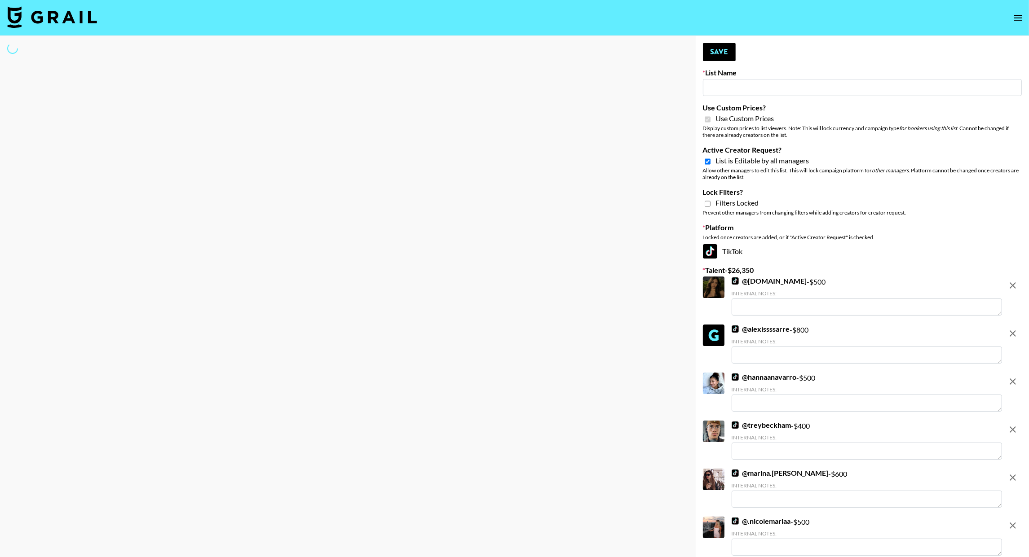
type input "L"
select select "Brand"
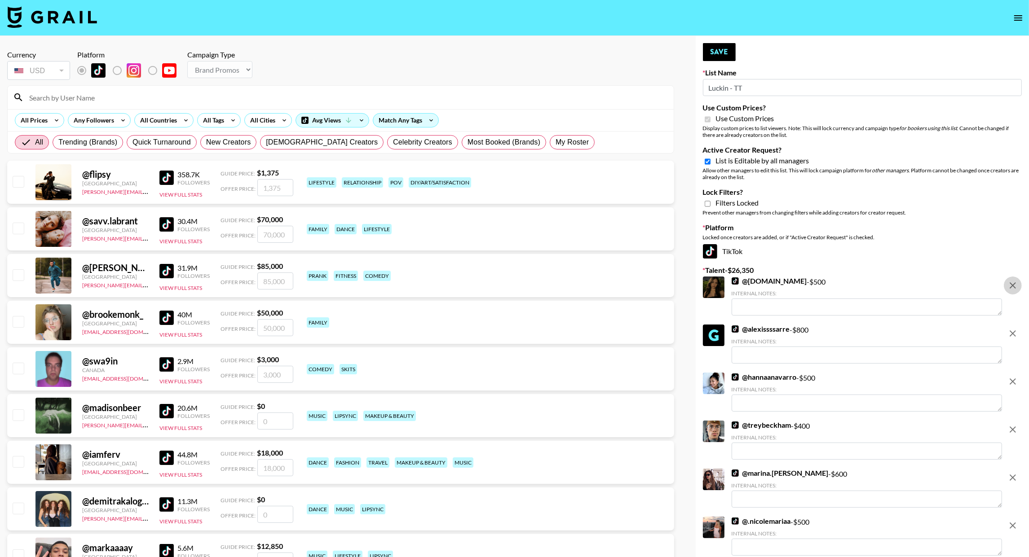
click at [1014, 285] on icon "remove" at bounding box center [1013, 286] width 6 height 6
click at [1014, 331] on icon "remove" at bounding box center [1013, 334] width 6 height 6
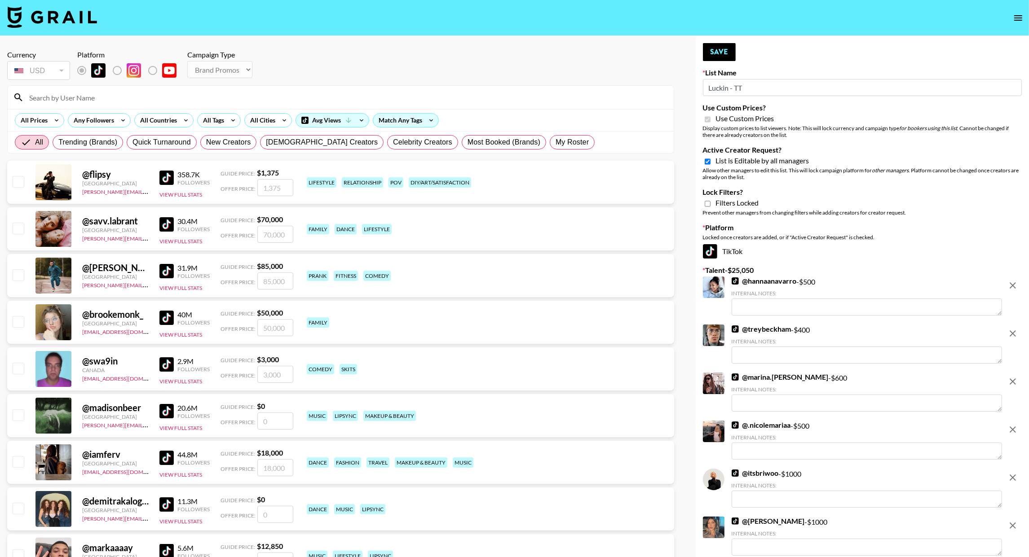
click at [1013, 285] on icon "remove" at bounding box center [1013, 286] width 6 height 6
click at [1013, 331] on icon "remove" at bounding box center [1013, 334] width 6 height 6
click at [1013, 285] on icon "remove" at bounding box center [1013, 286] width 6 height 6
click at [1013, 331] on icon "remove" at bounding box center [1013, 334] width 6 height 6
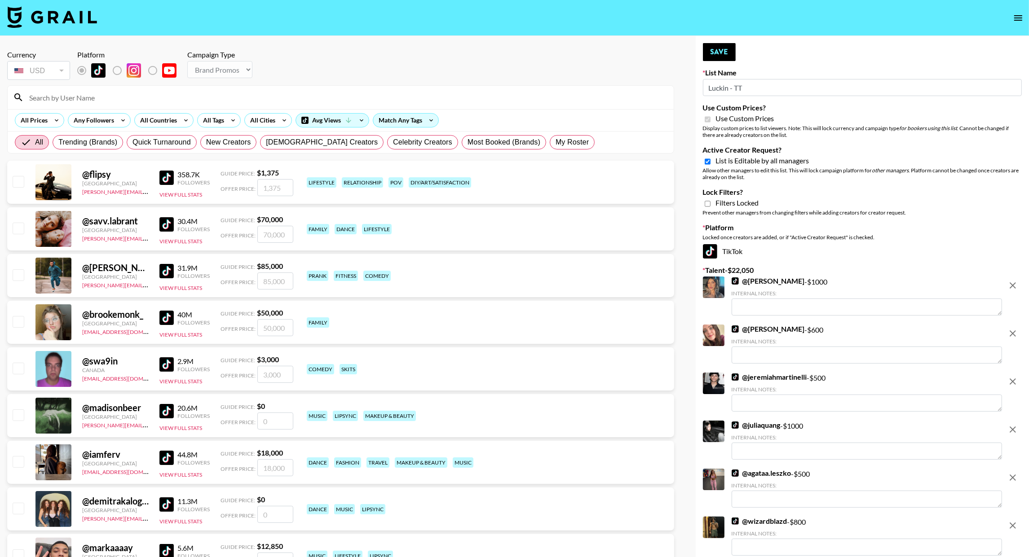
click at [1013, 285] on icon "remove" at bounding box center [1013, 286] width 6 height 6
click at [1013, 331] on icon "remove" at bounding box center [1013, 334] width 6 height 6
click at [1013, 285] on icon "remove" at bounding box center [1013, 286] width 6 height 6
click at [1013, 331] on icon "remove" at bounding box center [1013, 334] width 6 height 6
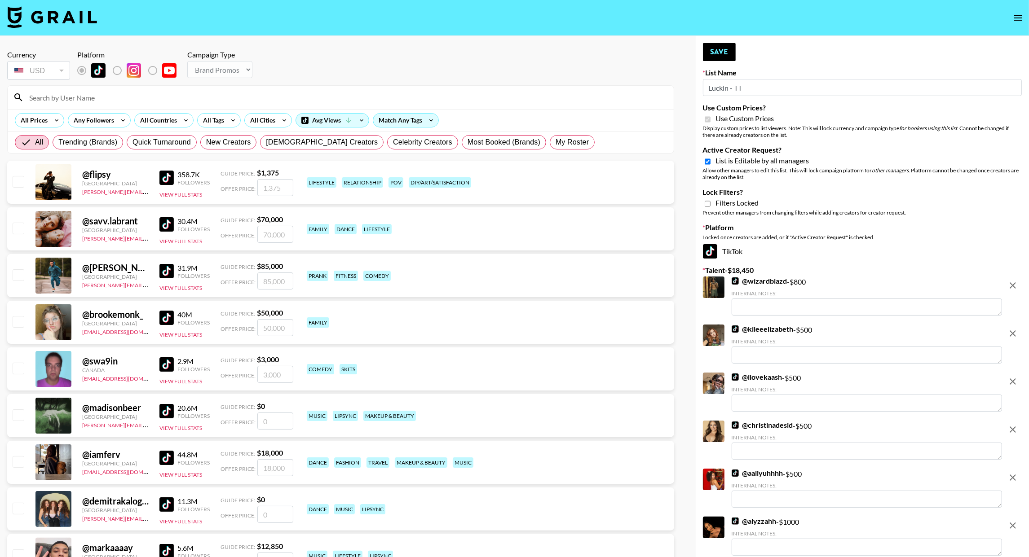
click at [1013, 285] on icon "remove" at bounding box center [1013, 286] width 6 height 6
click at [1013, 331] on icon "remove" at bounding box center [1013, 334] width 6 height 6
click at [1013, 285] on icon "remove" at bounding box center [1013, 286] width 6 height 6
click at [1013, 331] on icon "remove" at bounding box center [1013, 334] width 6 height 6
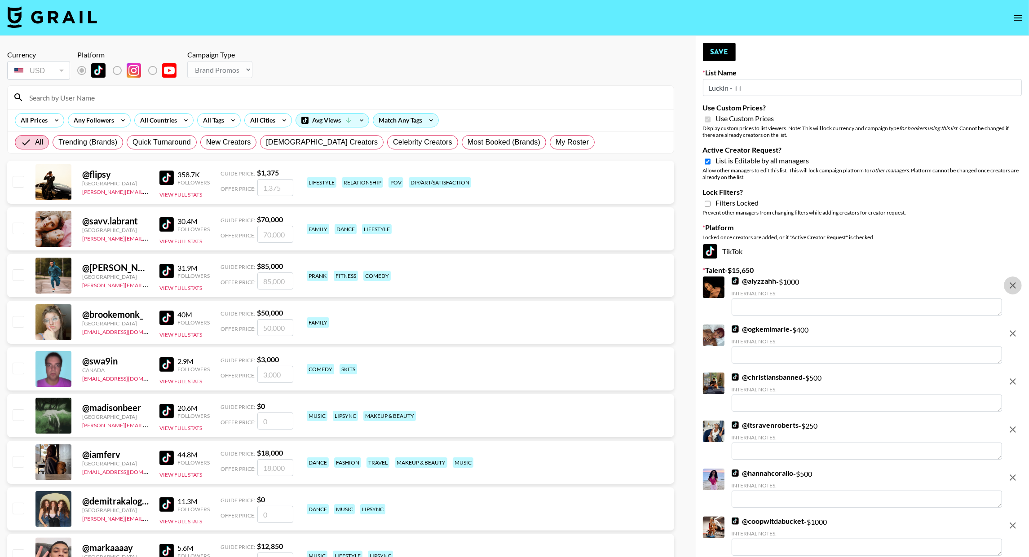
click at [1013, 285] on icon "remove" at bounding box center [1013, 286] width 6 height 6
click at [1013, 331] on icon "remove" at bounding box center [1013, 334] width 6 height 6
click at [1013, 285] on icon "remove" at bounding box center [1013, 286] width 6 height 6
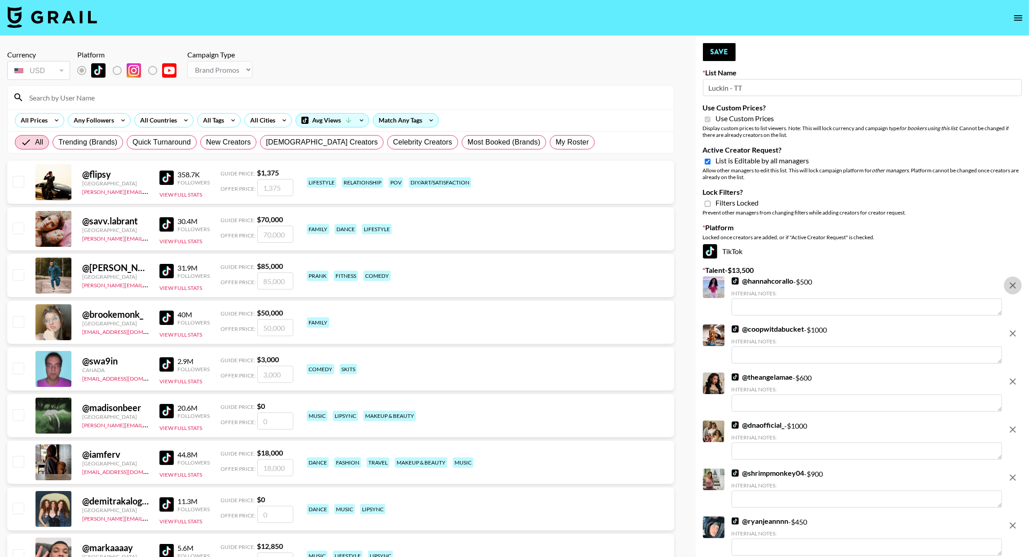
click at [1013, 331] on icon "remove" at bounding box center [1013, 334] width 6 height 6
click at [1013, 285] on icon "remove" at bounding box center [1013, 286] width 6 height 6
click at [1013, 331] on icon "remove" at bounding box center [1013, 334] width 6 height 6
click at [1013, 285] on icon "remove" at bounding box center [1013, 286] width 6 height 6
click at [1013, 331] on icon "remove" at bounding box center [1013, 334] width 6 height 6
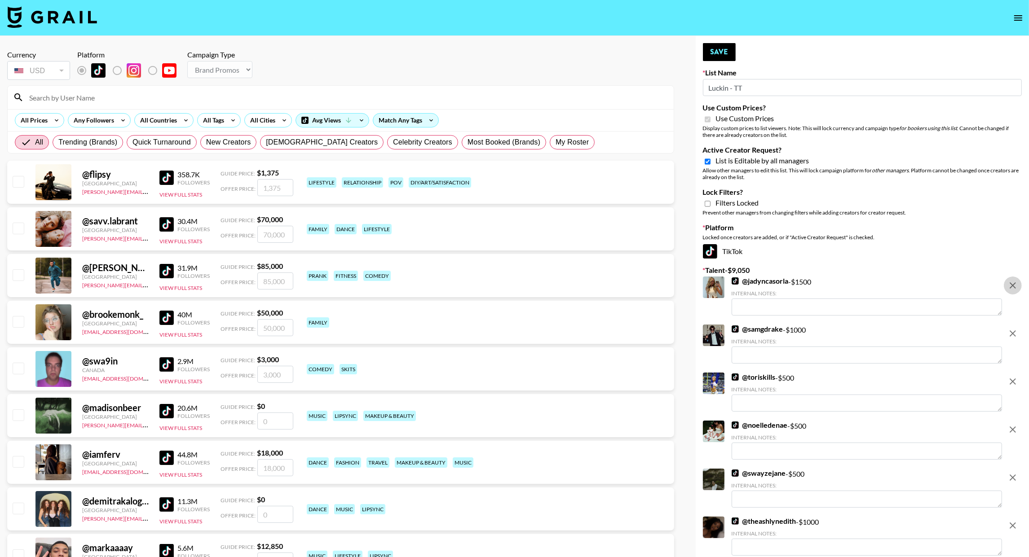
click at [1013, 285] on icon "remove" at bounding box center [1013, 286] width 6 height 6
click at [1013, 331] on icon "remove" at bounding box center [1013, 334] width 6 height 6
click at [1013, 285] on icon "remove" at bounding box center [1013, 286] width 6 height 6
click at [1013, 331] on icon "remove" at bounding box center [1013, 334] width 6 height 6
click at [1013, 285] on icon "remove" at bounding box center [1013, 286] width 6 height 6
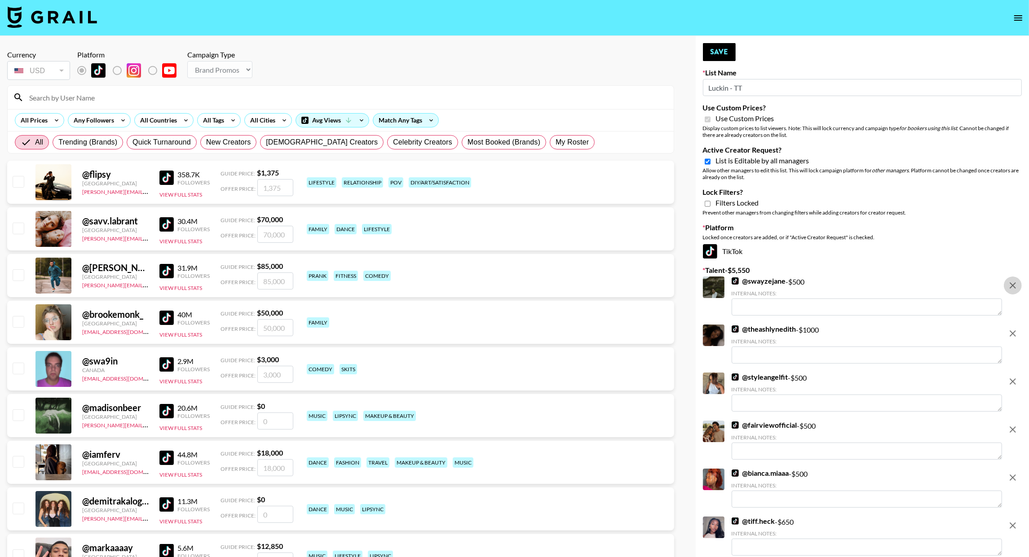
click at [1013, 331] on icon "remove" at bounding box center [1013, 334] width 6 height 6
click at [1013, 285] on icon "remove" at bounding box center [1013, 286] width 6 height 6
click at [1013, 331] on icon "remove" at bounding box center [1013, 334] width 6 height 6
click at [1013, 285] on icon "remove" at bounding box center [1013, 286] width 6 height 6
click at [1013, 331] on icon "remove" at bounding box center [1013, 334] width 6 height 6
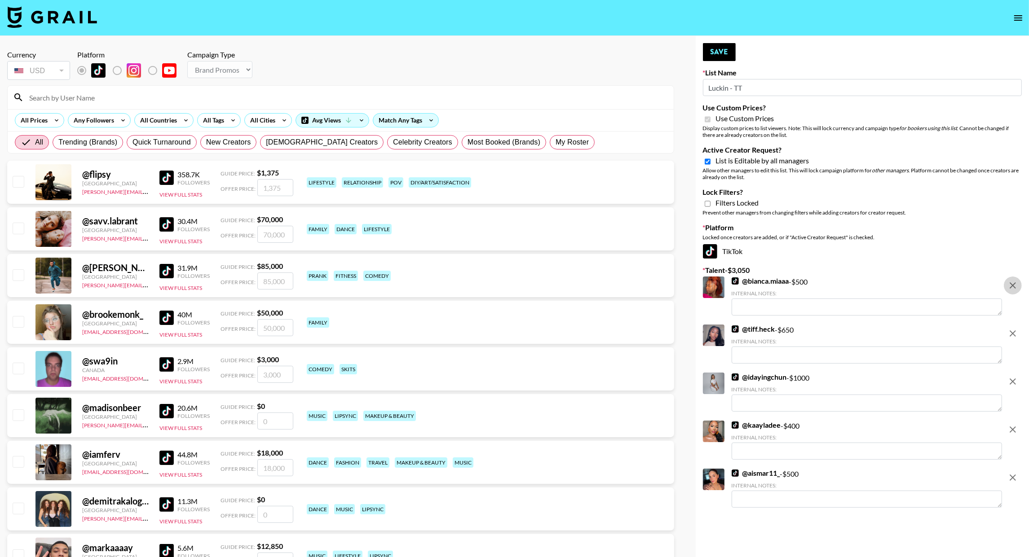
click at [1013, 379] on icon "remove" at bounding box center [1013, 382] width 6 height 6
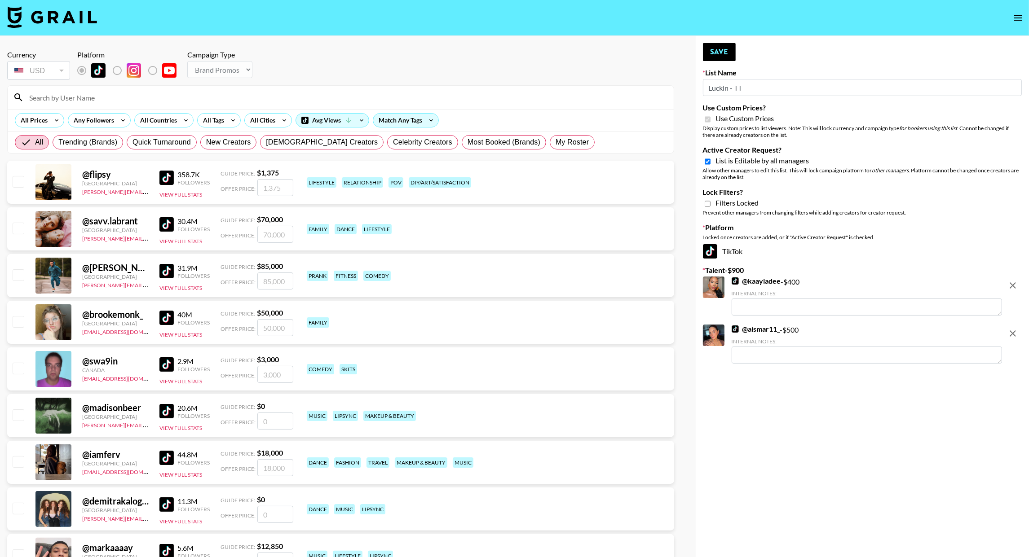
click at [1013, 285] on icon "remove" at bounding box center [1013, 286] width 6 height 6
click at [1013, 331] on icon "remove" at bounding box center [1013, 334] width 6 height 6
click at [714, 55] on button "Save" at bounding box center [719, 52] width 33 height 18
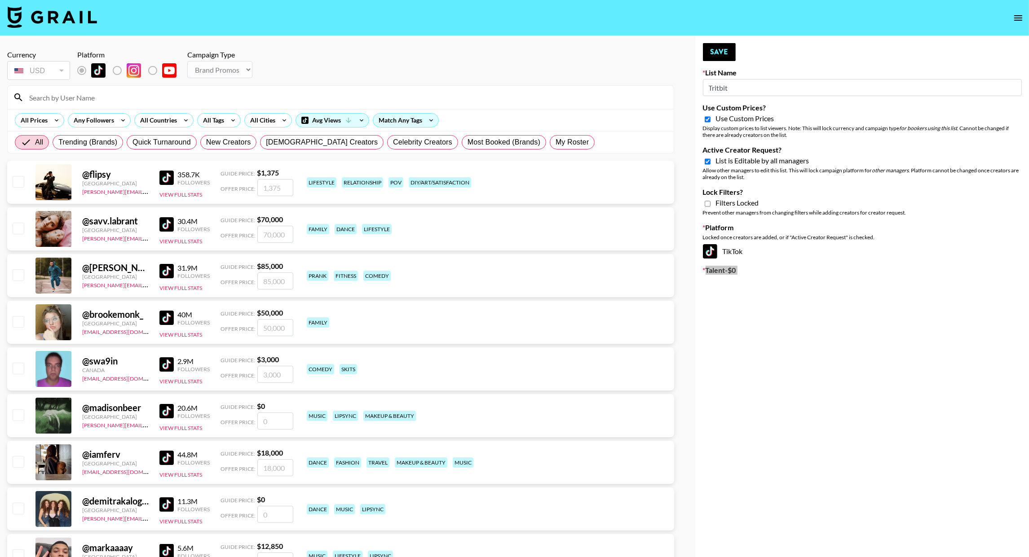
type input "Luckin - TT"
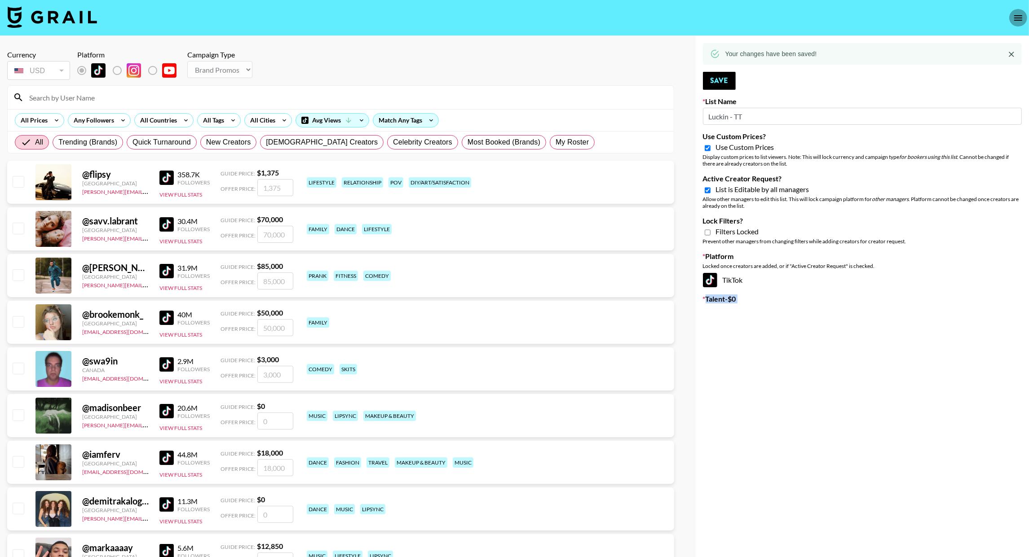
click at [1014, 13] on icon "open drawer" at bounding box center [1018, 18] width 11 height 11
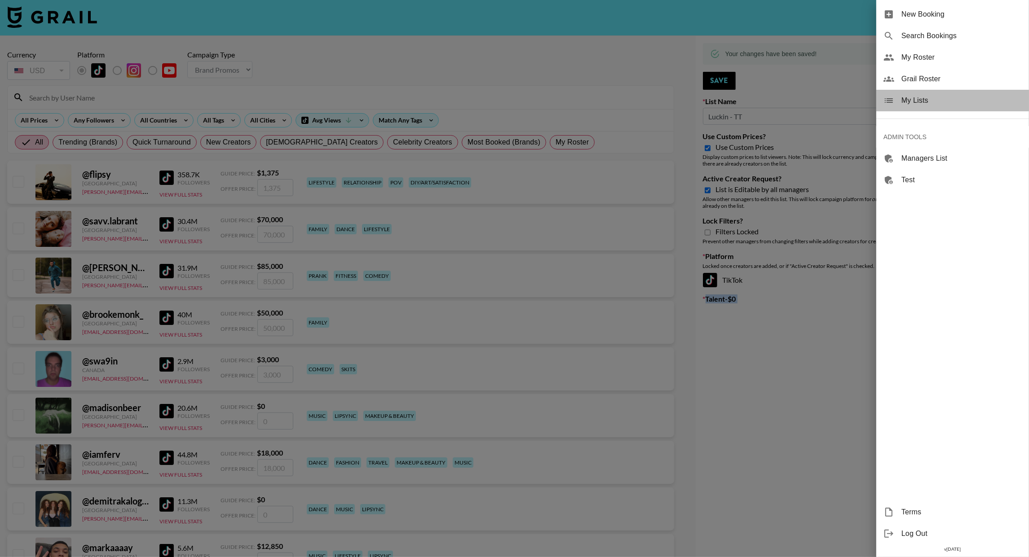
click at [919, 101] on span "My Lists" at bounding box center [962, 100] width 120 height 11
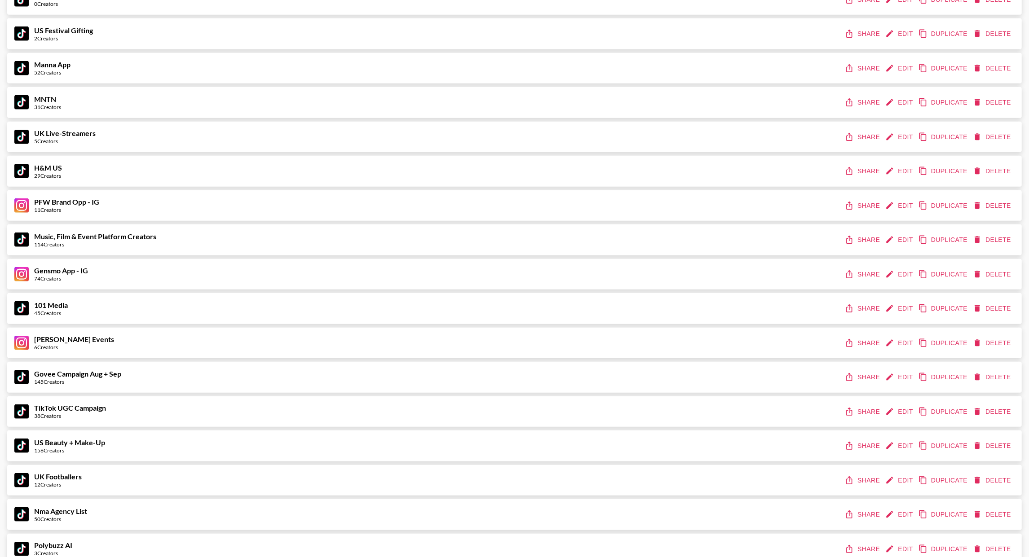
scroll to position [877, 0]
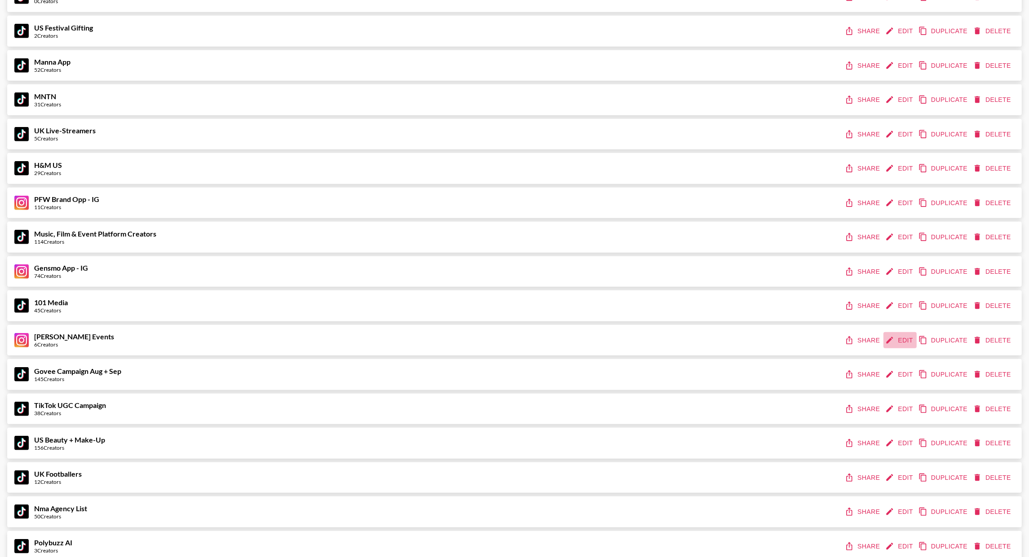
click at [907, 338] on button "Edit" at bounding box center [900, 340] width 33 height 17
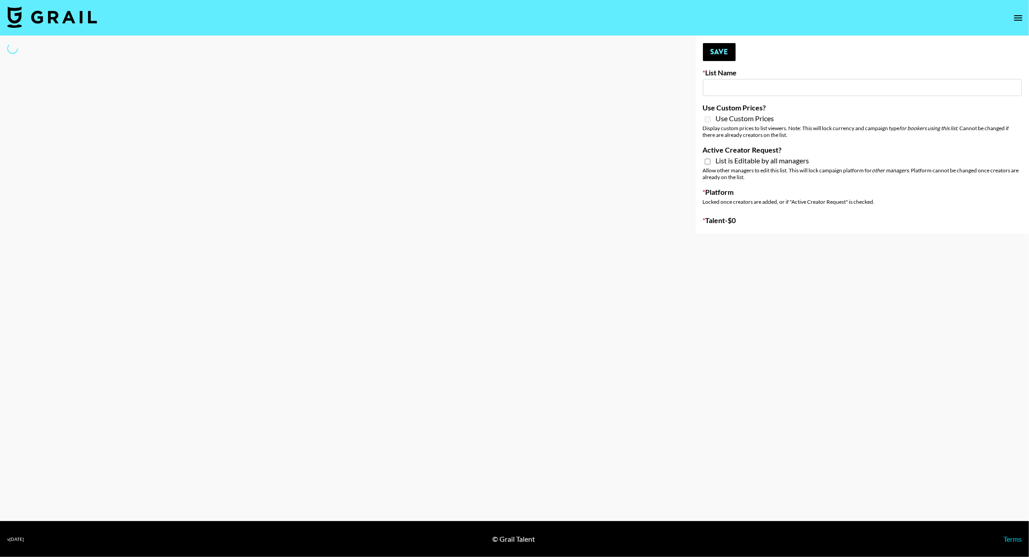
type input "Leland Events"
select select "Song"
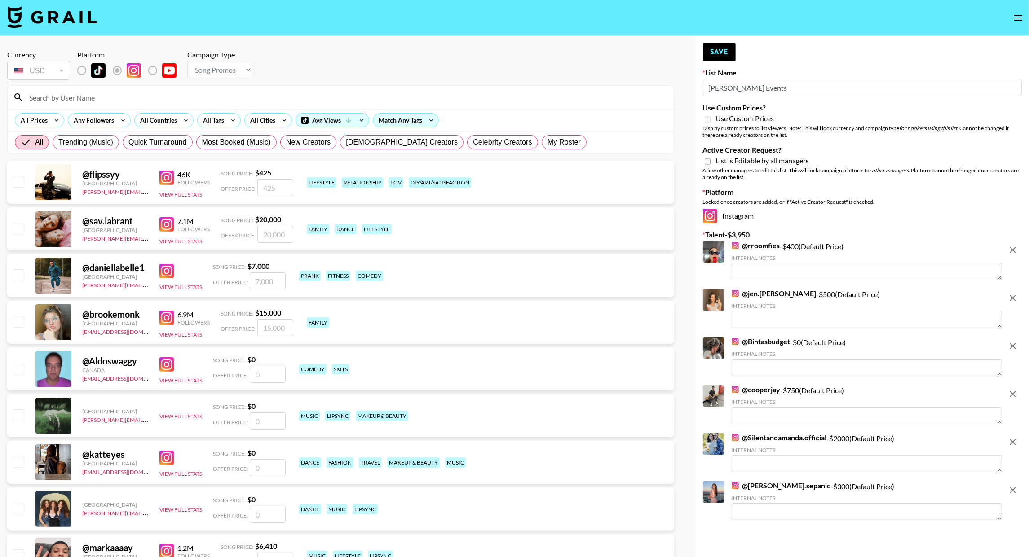
click at [732, 91] on input "Leland Events" at bounding box center [862, 87] width 319 height 17
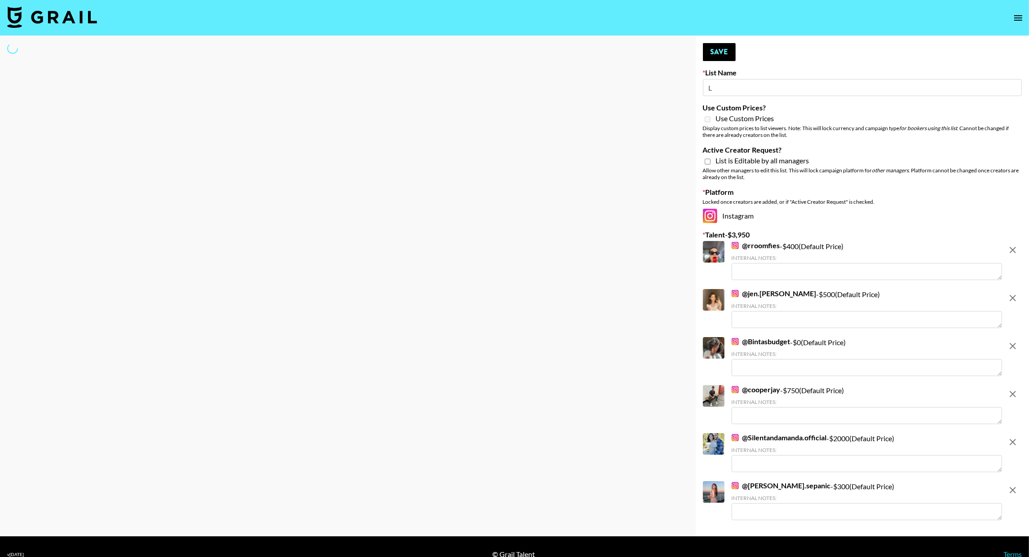
type input "Lu"
select select "Song"
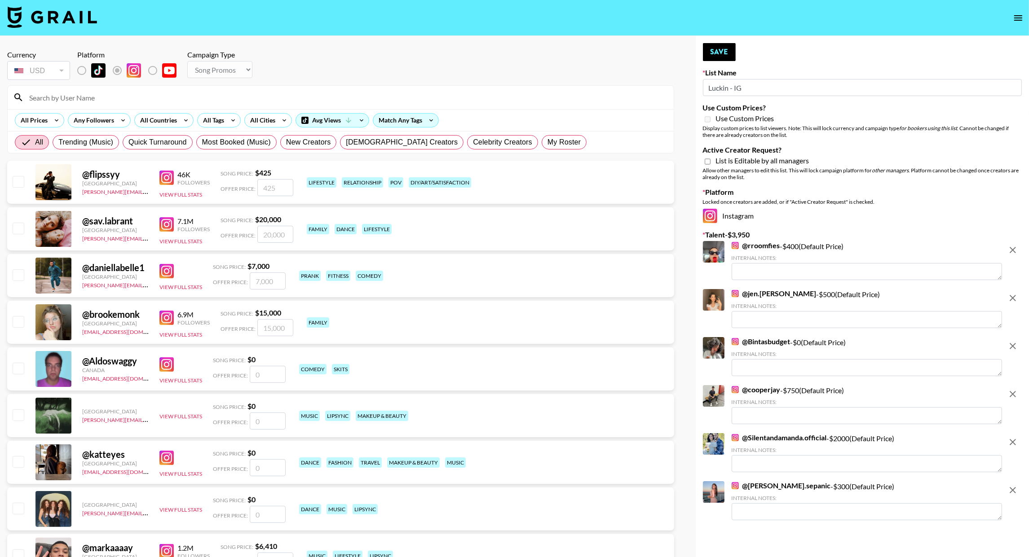
type input "Luckin - IG"
click at [1016, 252] on icon "remove" at bounding box center [1013, 250] width 6 height 6
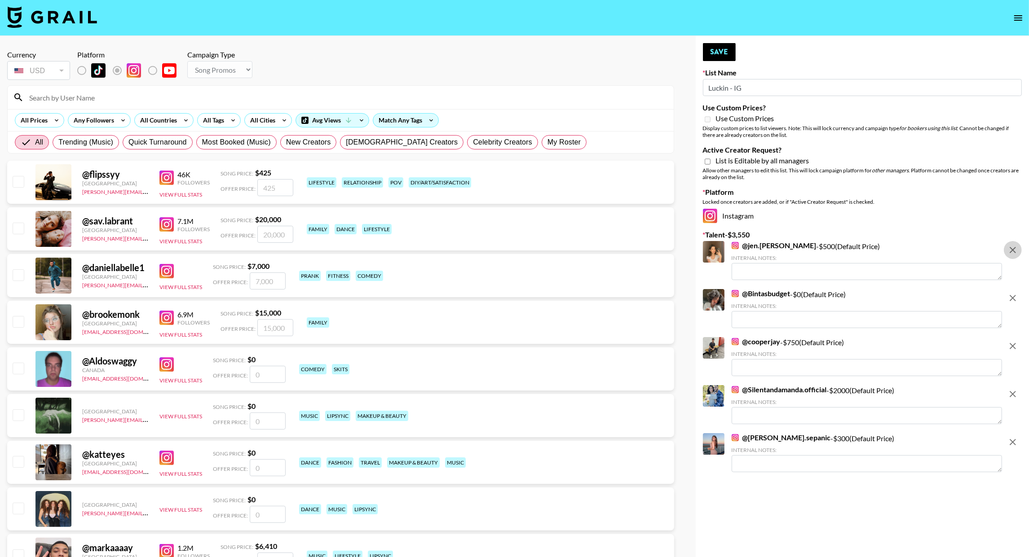
click at [1016, 252] on icon "remove" at bounding box center [1013, 250] width 6 height 6
click at [1016, 295] on icon "remove" at bounding box center [1013, 298] width 6 height 6
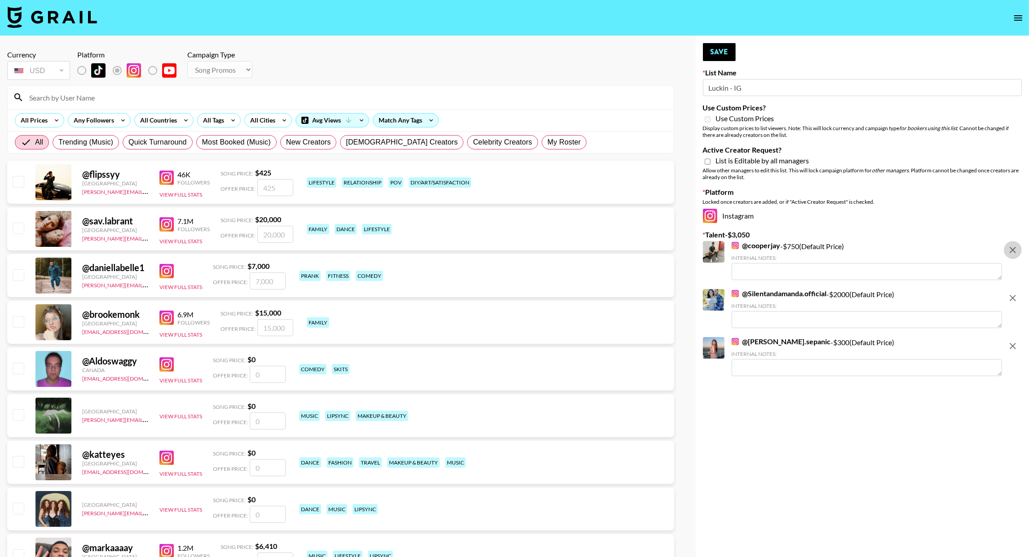
click at [1016, 252] on icon "remove" at bounding box center [1013, 250] width 6 height 6
click at [1016, 295] on icon "remove" at bounding box center [1013, 298] width 6 height 6
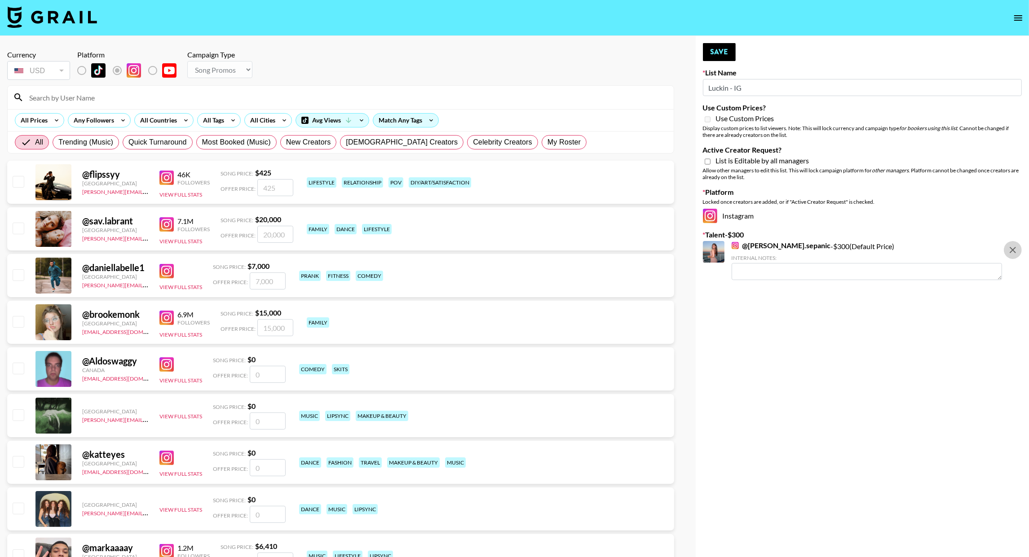
click at [1016, 252] on icon "remove" at bounding box center [1013, 250] width 6 height 6
click at [226, 74] on select "Choose Type... Song Promos Brand Promos" at bounding box center [219, 69] width 65 height 17
select select "Brand"
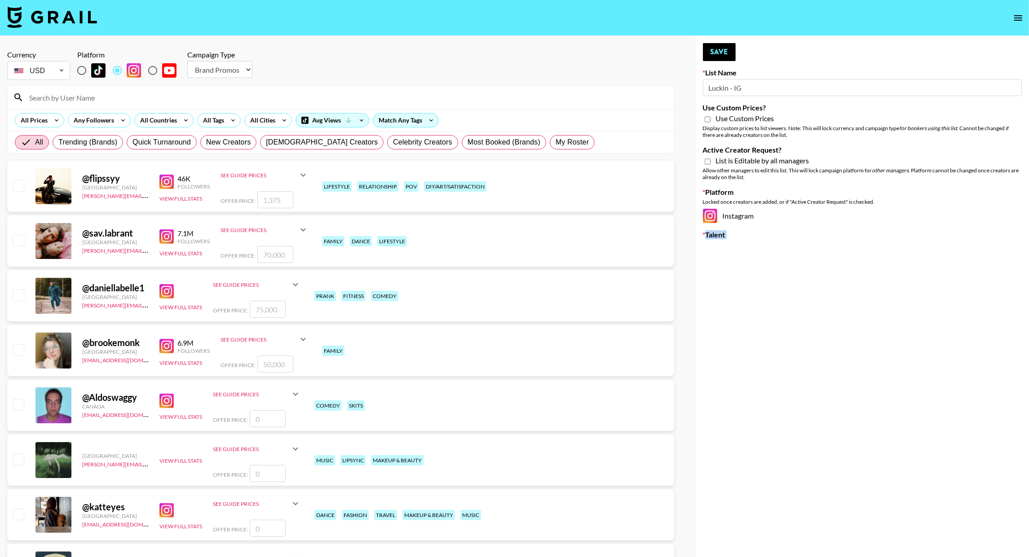
click at [708, 161] on input "Active Creator Request?" at bounding box center [708, 162] width 6 height 8
checkbox input "true"
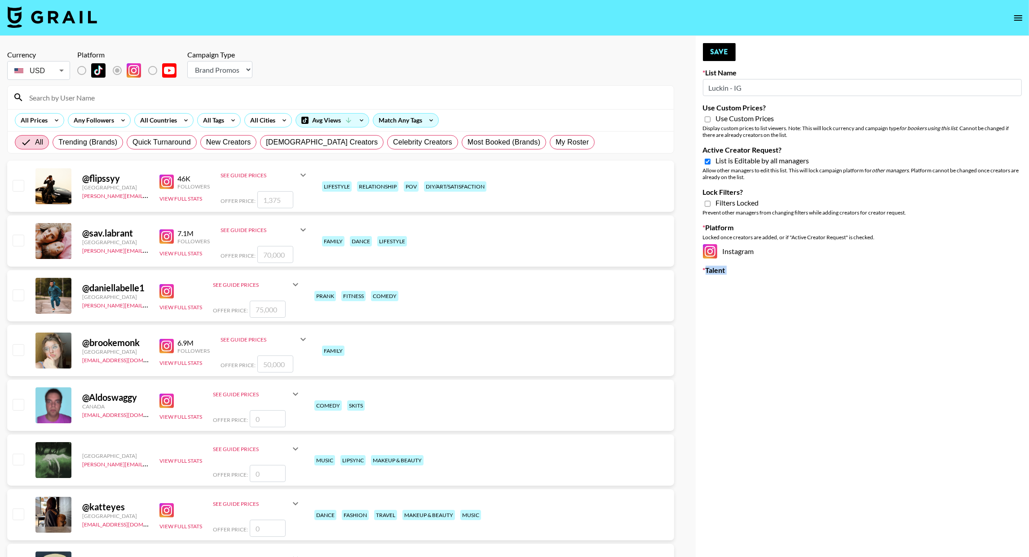
click at [705, 121] on input "Use Custom Prices?" at bounding box center [708, 119] width 6 height 8
checkbox input "true"
click at [722, 61] on button "Save" at bounding box center [719, 52] width 33 height 18
type input "Leland Events"
checkbox input "false"
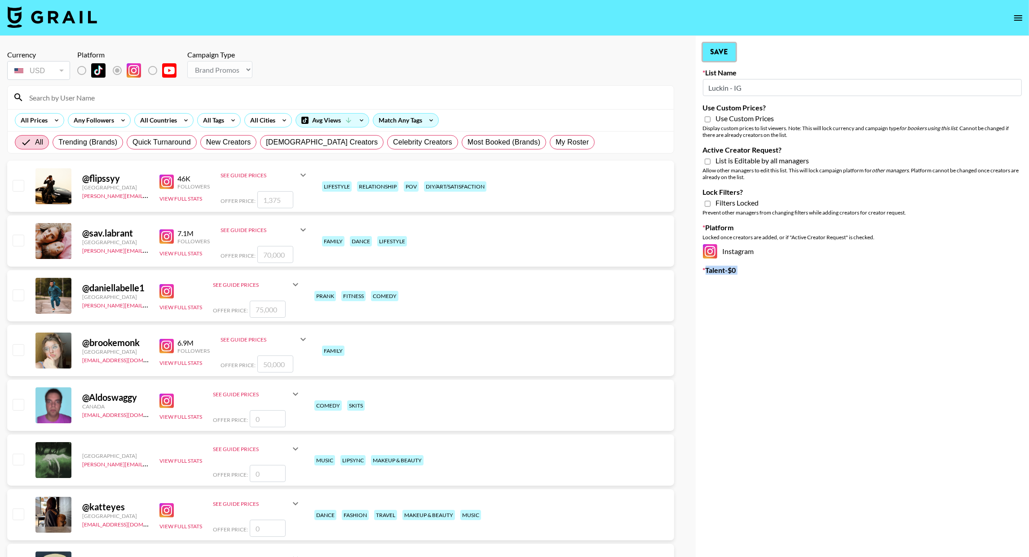
checkbox input "false"
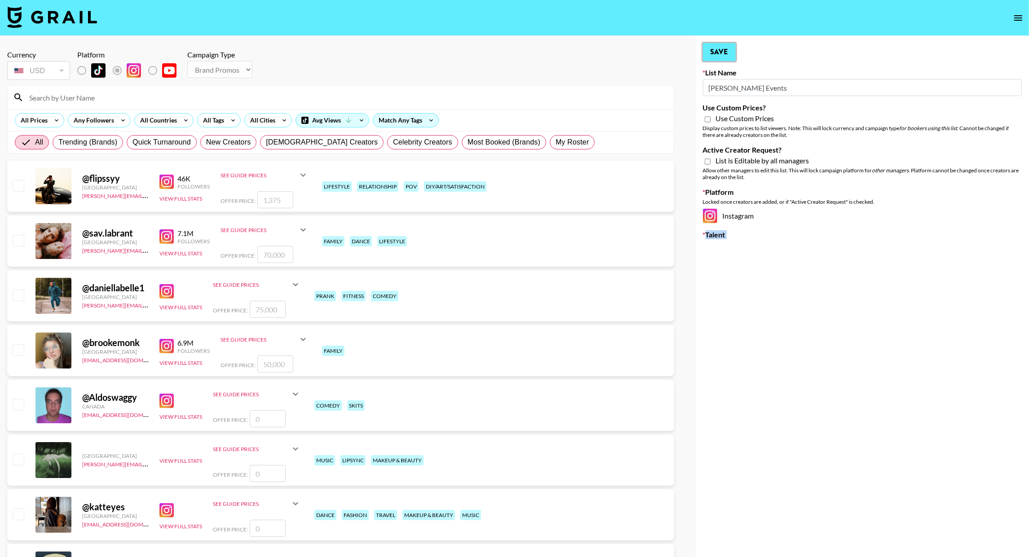
type input "Luckin - IG"
checkbox input "true"
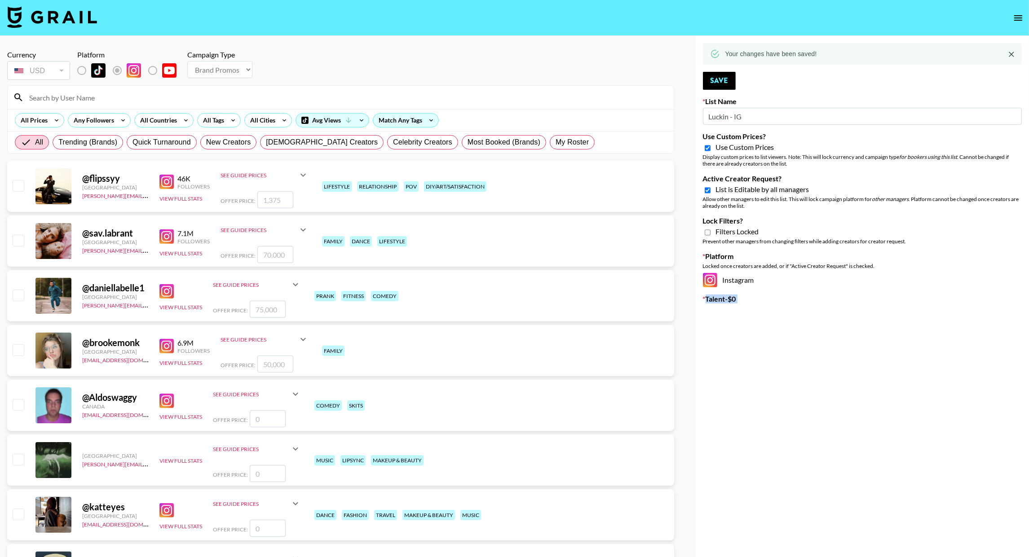
click at [1025, 18] on button "open drawer" at bounding box center [1018, 18] width 18 height 18
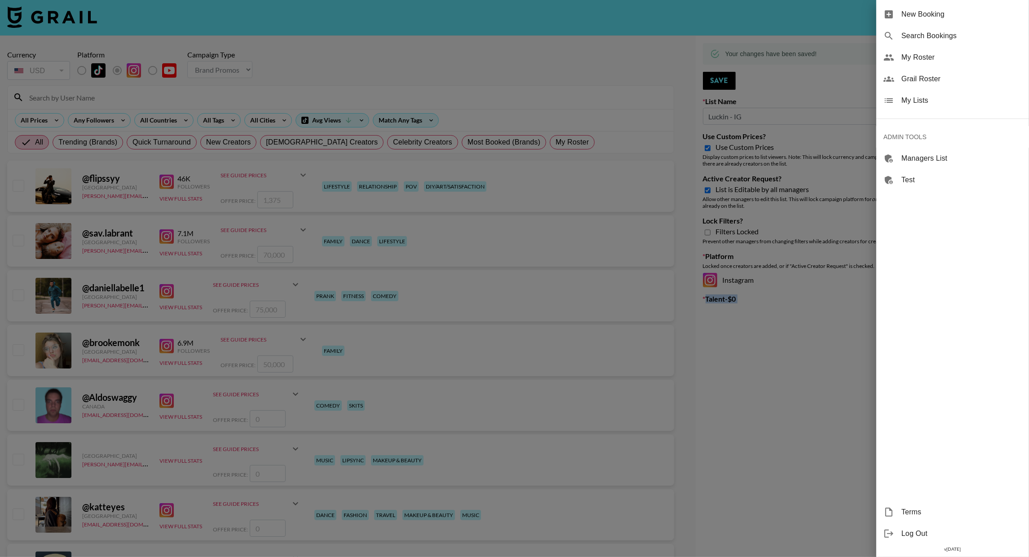
click at [926, 102] on span "My Lists" at bounding box center [962, 100] width 120 height 11
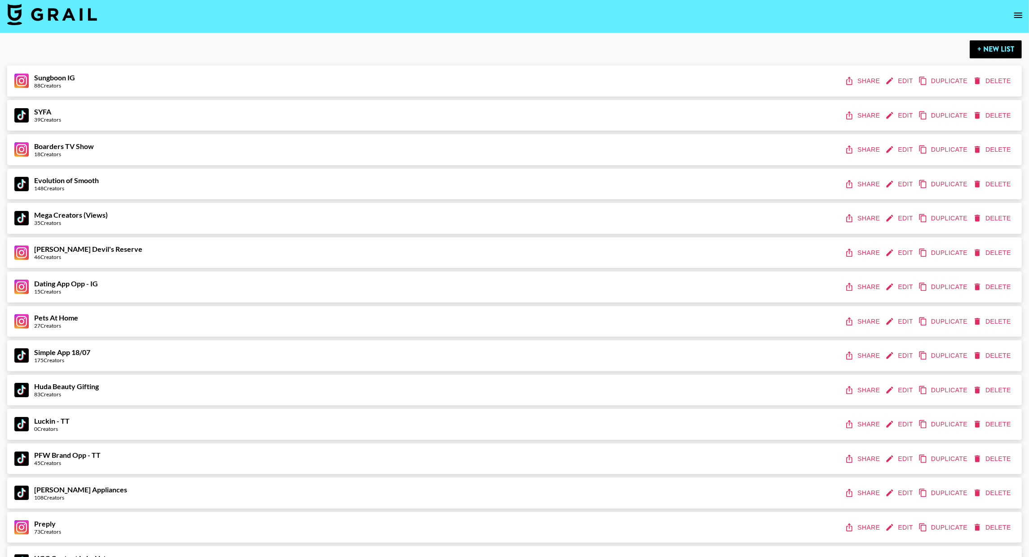
scroll to position [1, 0]
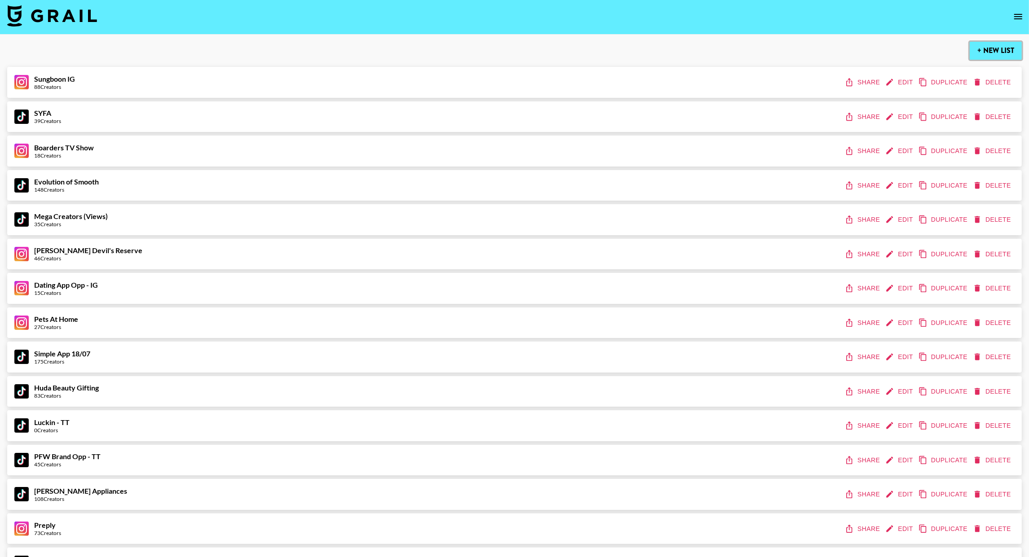
click at [997, 57] on button "+ New List" at bounding box center [996, 51] width 52 height 18
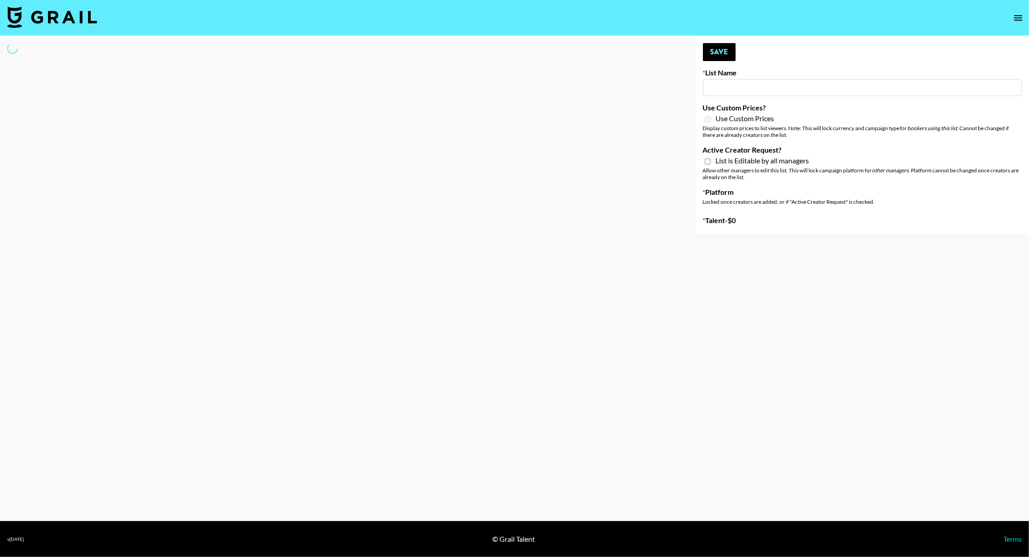
type input "New List"
select select "Song"
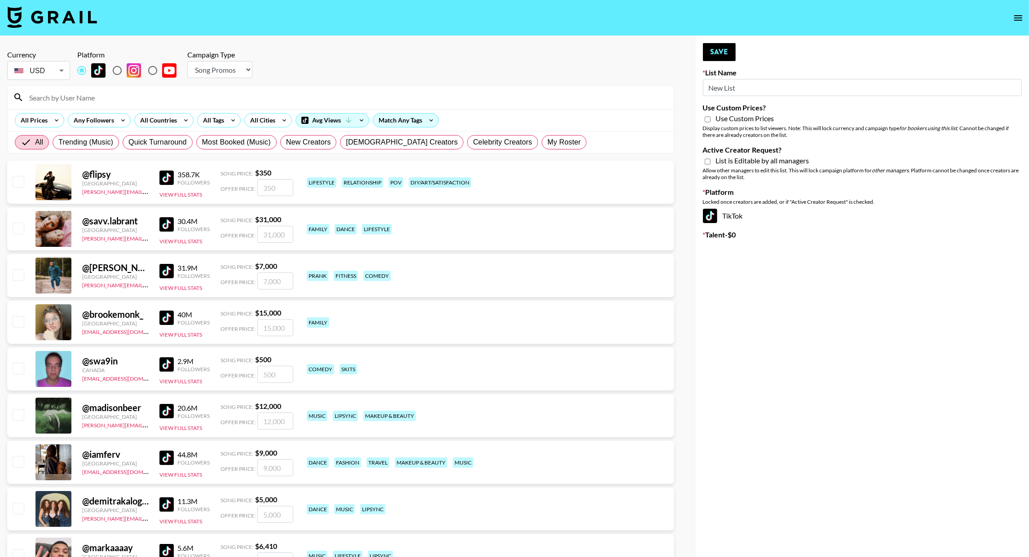
click at [731, 91] on input "New List" at bounding box center [862, 87] width 319 height 17
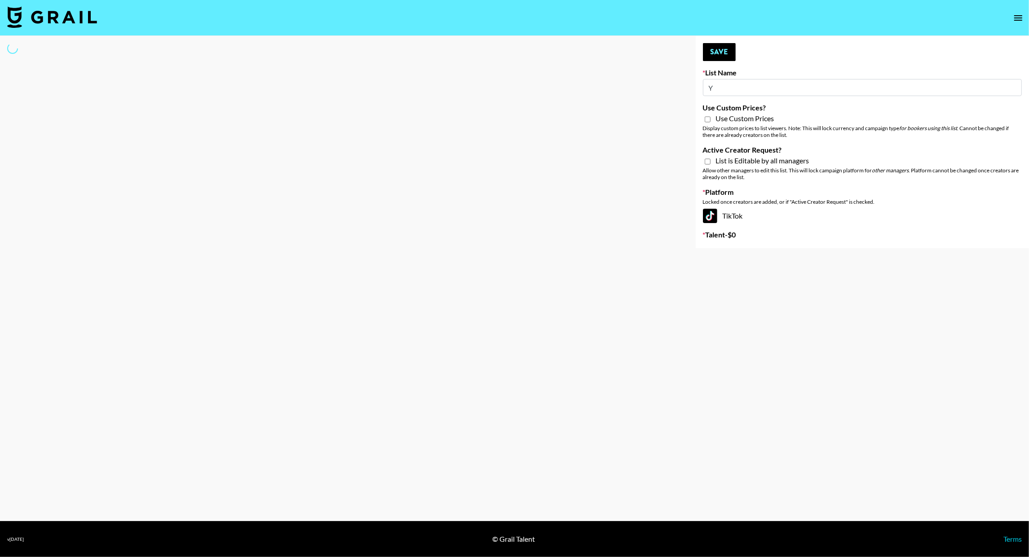
type input "Yu"
select select "Song"
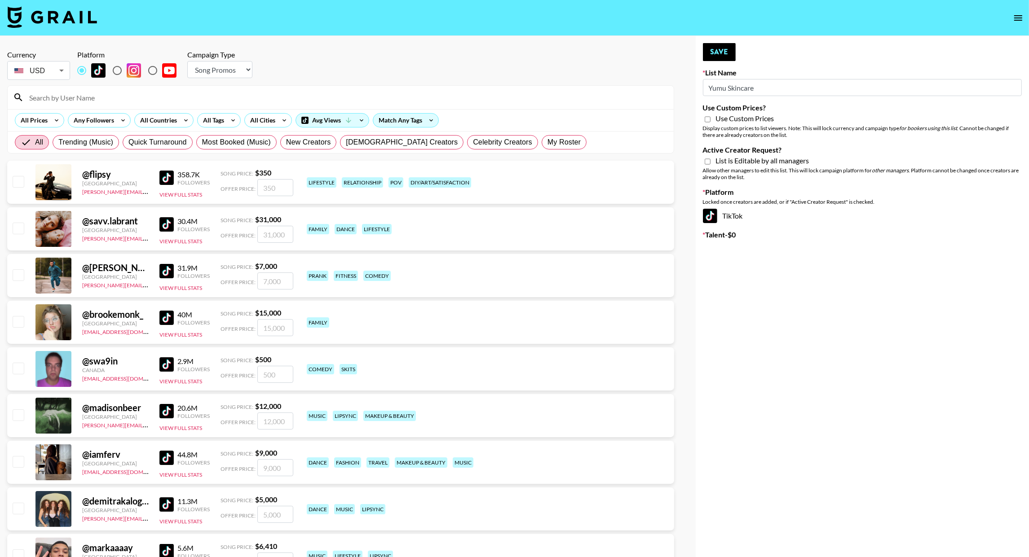
type input "Yumu Skincare"
click at [223, 63] on select "Choose Type... Song Promos Brand Promos" at bounding box center [219, 69] width 65 height 17
select select "Brand"
click at [705, 160] on input "Active Creator Request?" at bounding box center [708, 162] width 6 height 8
checkbox input "true"
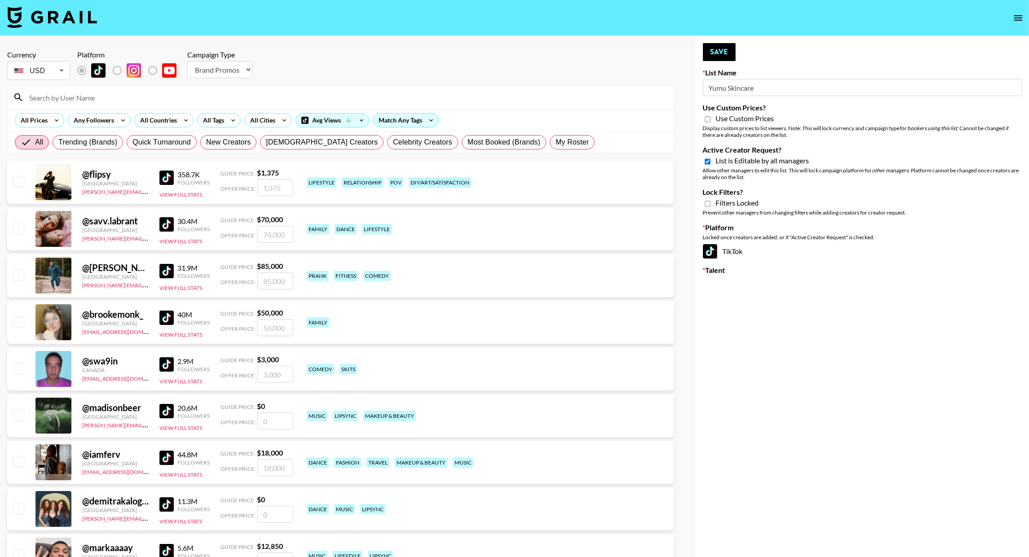
click at [707, 120] on input "Use Custom Prices?" at bounding box center [708, 119] width 6 height 8
checkbox input "true"
click at [717, 48] on button "Save" at bounding box center [719, 52] width 33 height 18
